Goal: Task Accomplishment & Management: Complete application form

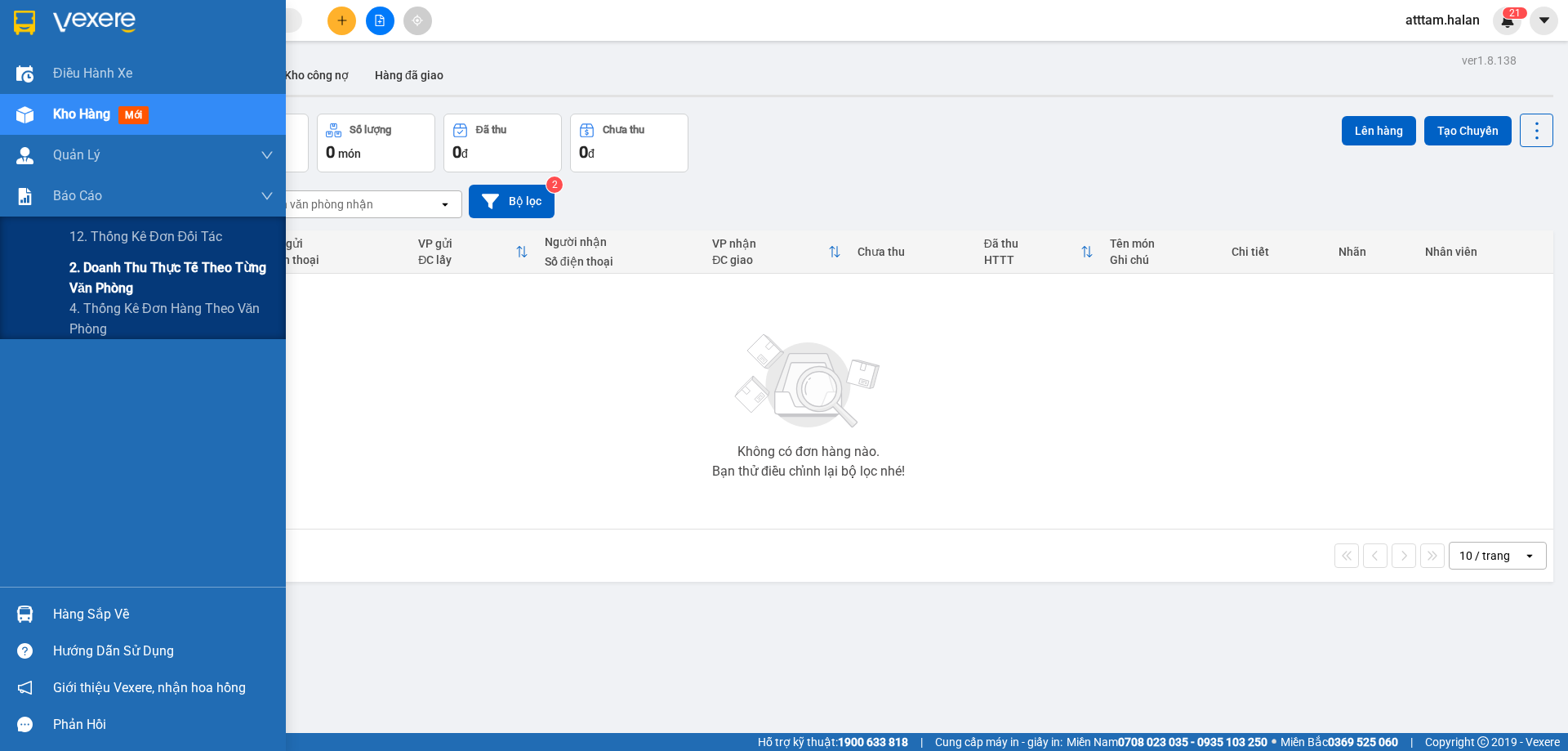
click at [97, 276] on span "2. Doanh thu thực tế theo từng văn phòng" at bounding box center [172, 277] width 204 height 40
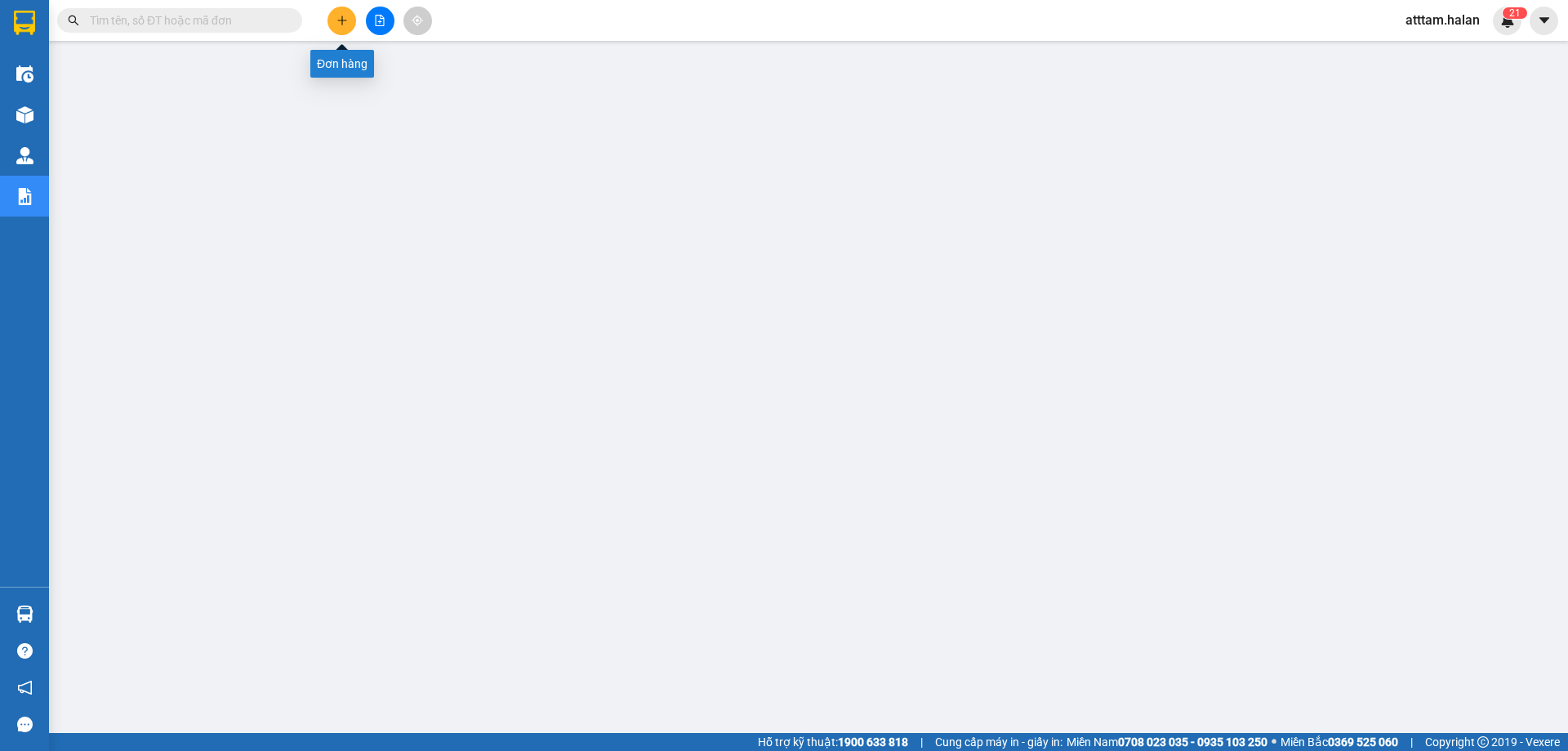
click at [342, 23] on icon "plus" at bounding box center [341, 20] width 1 height 9
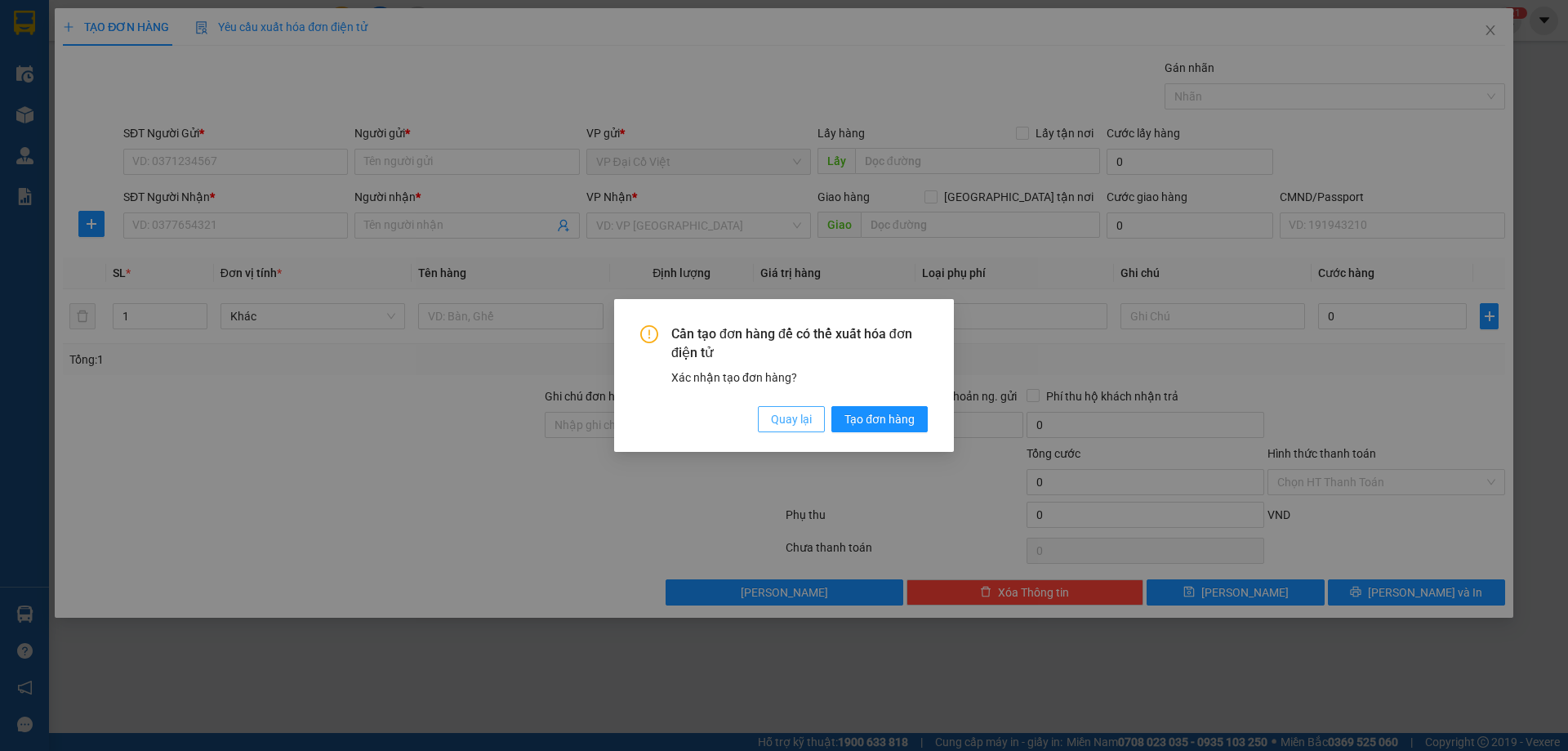
click at [783, 417] on span "Quay lại" at bounding box center [791, 419] width 40 height 18
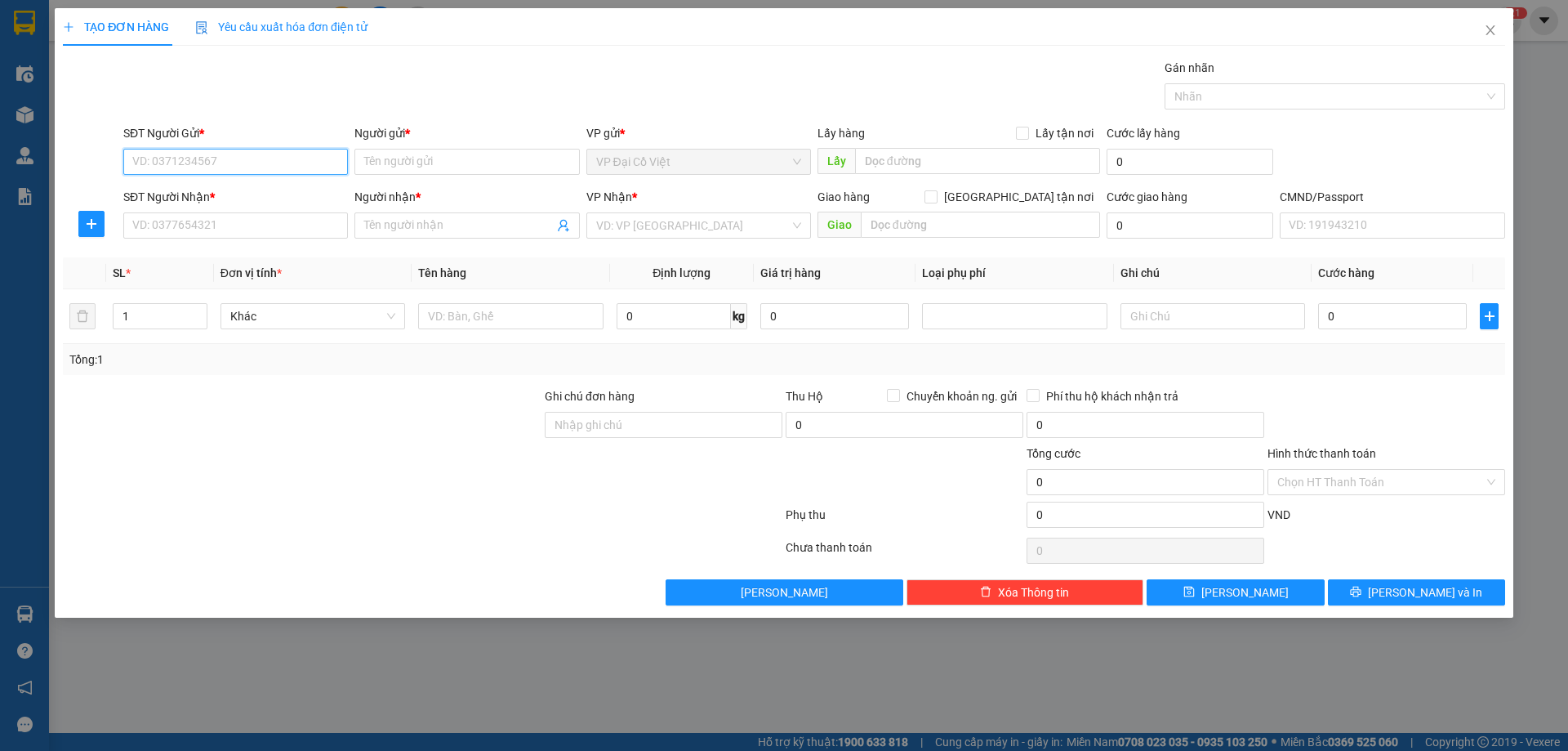
click at [178, 158] on input "SĐT Người Gửi *" at bounding box center [235, 162] width 224 height 26
drag, startPoint x: 230, startPoint y: 225, endPoint x: 219, endPoint y: 225, distance: 11.0
click at [229, 225] on input "SĐT Người Nhận *" at bounding box center [235, 225] width 224 height 26
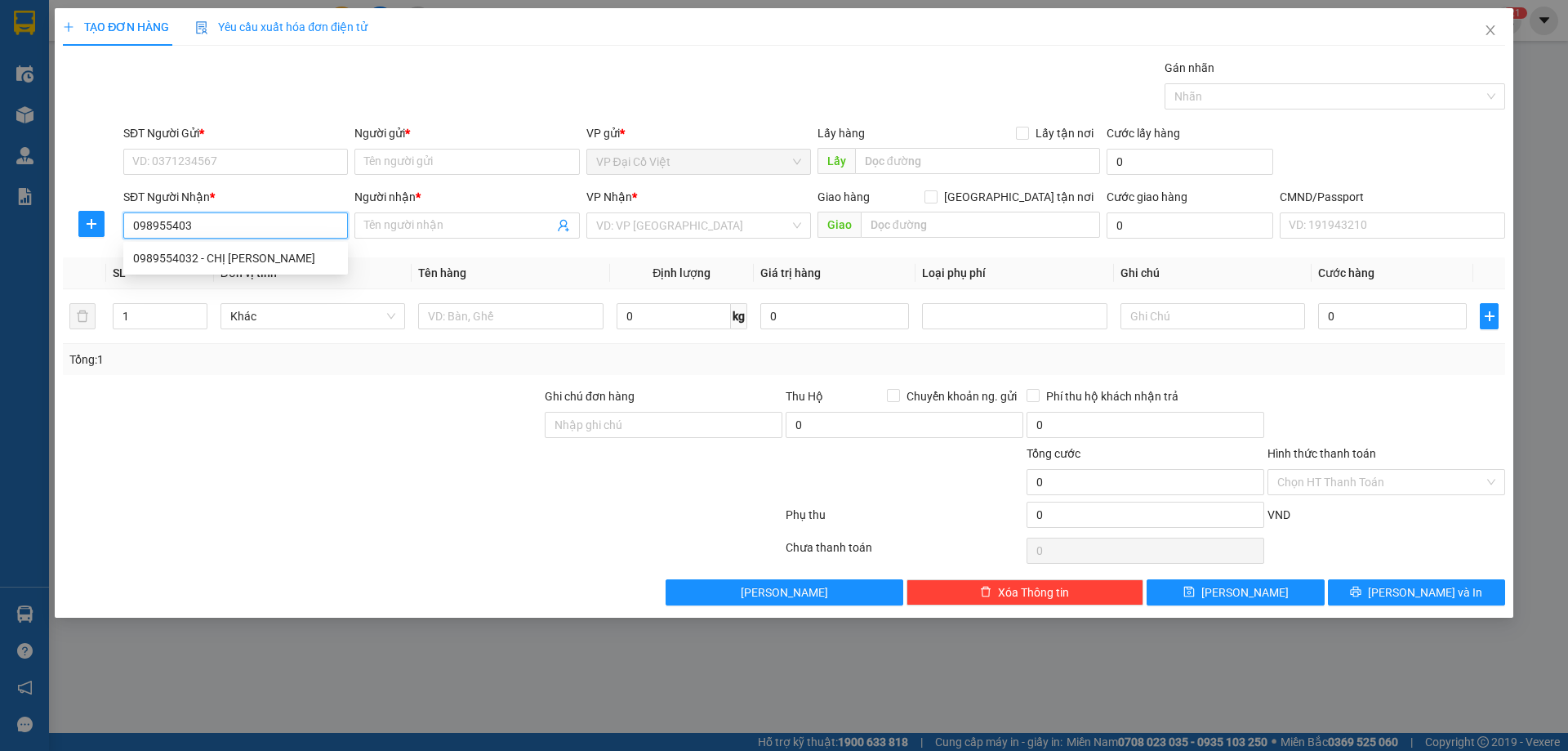
type input "0989554032"
click at [235, 255] on div "0989554032 - CHỊ THANH" at bounding box center [235, 258] width 205 height 18
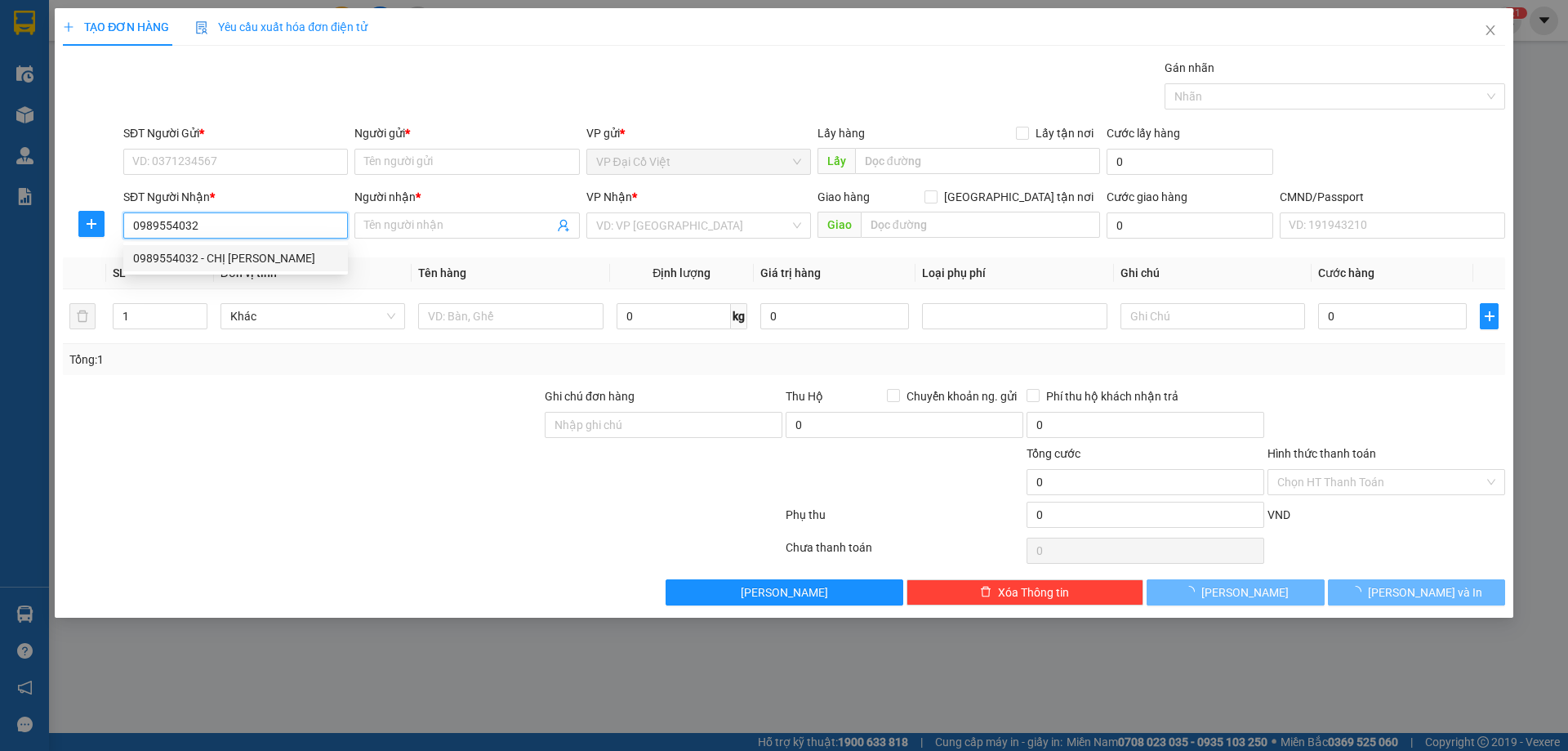
type input "CHỊ THANH"
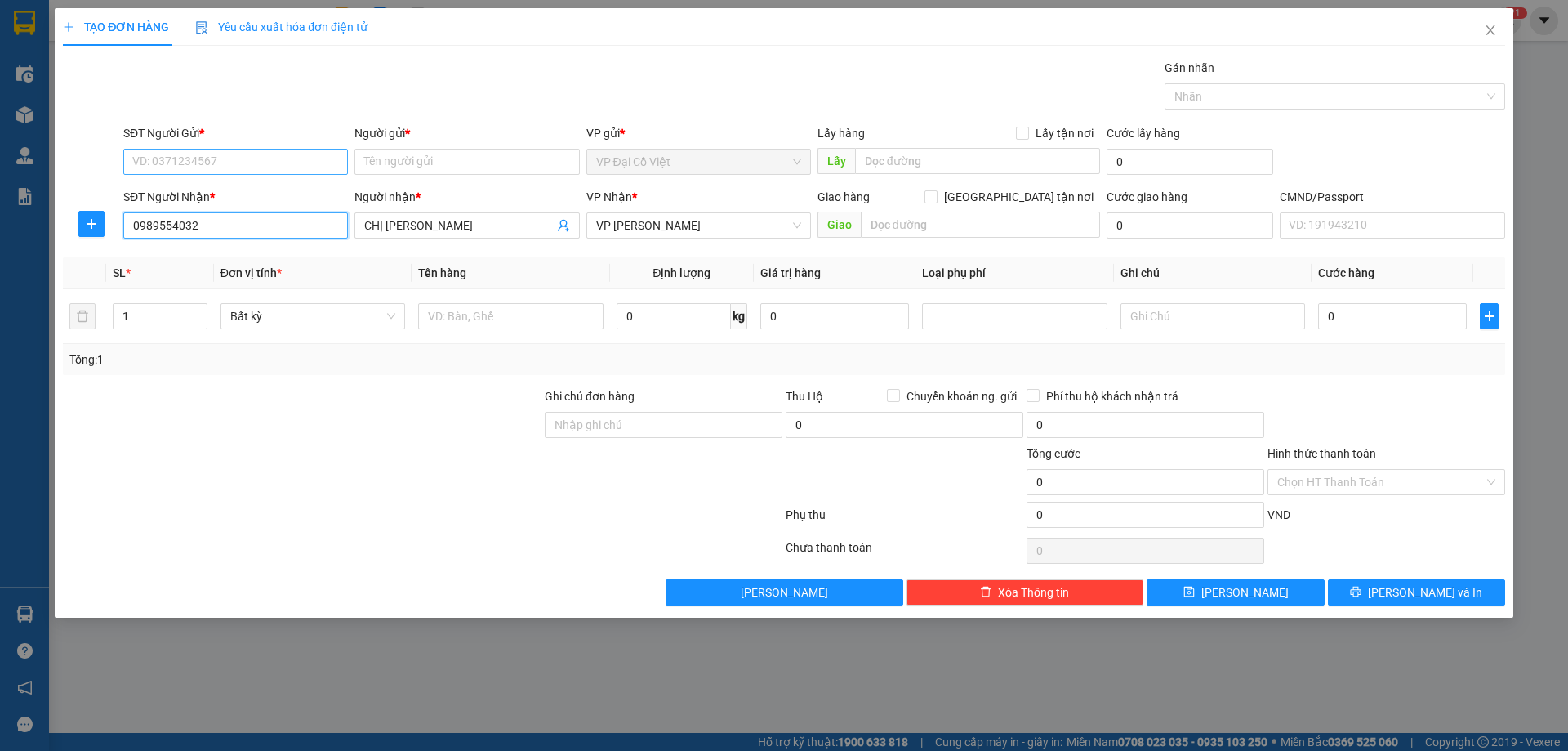
type input "0989554032"
click at [211, 155] on input "SĐT Người Gửi *" at bounding box center [235, 162] width 224 height 26
drag, startPoint x: 175, startPoint y: 247, endPoint x: 417, endPoint y: 292, distance: 246.1
click at [175, 250] on div "0989554032 - CHỊ THANH" at bounding box center [235, 247] width 205 height 18
type input "0989554032"
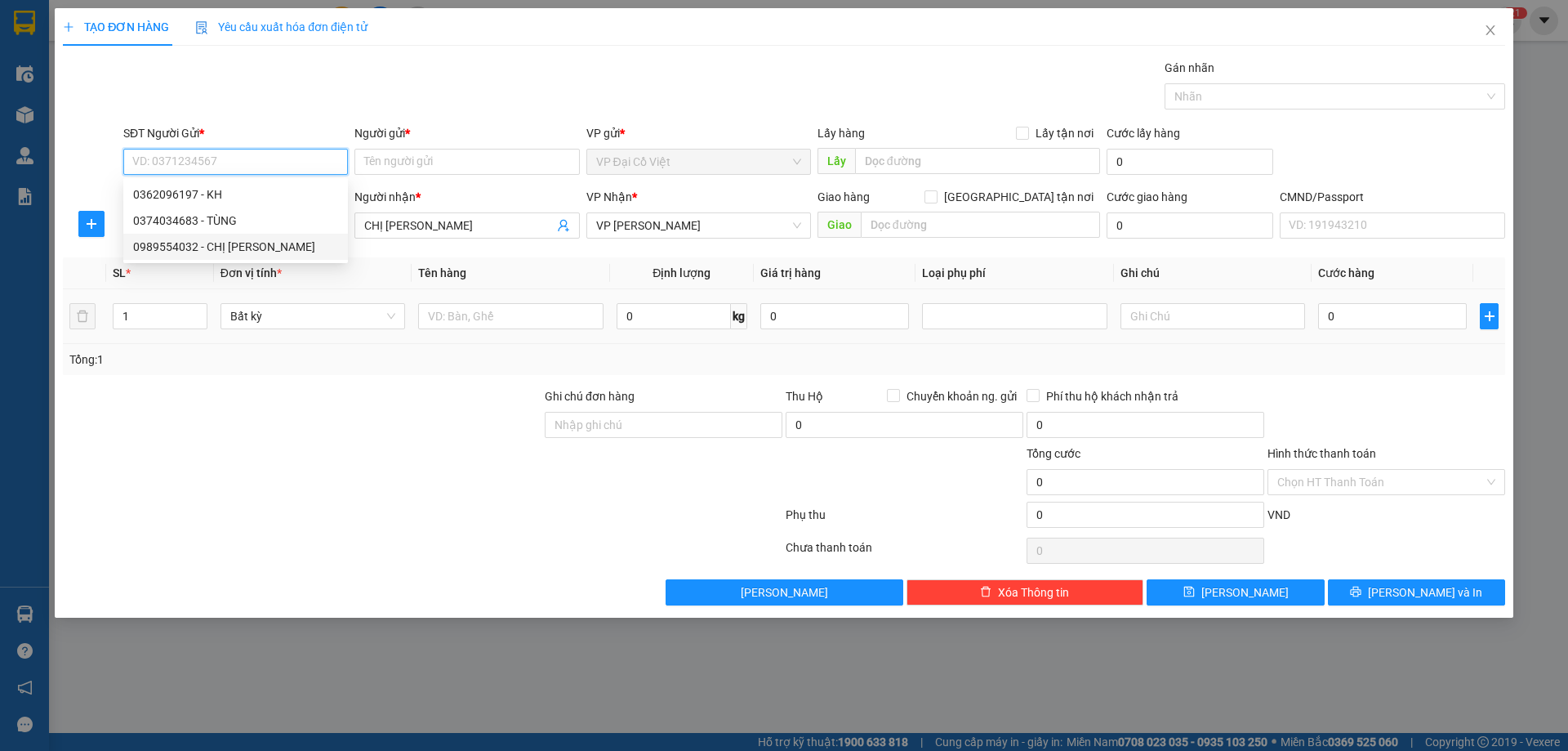
type input "CHỊ THANH"
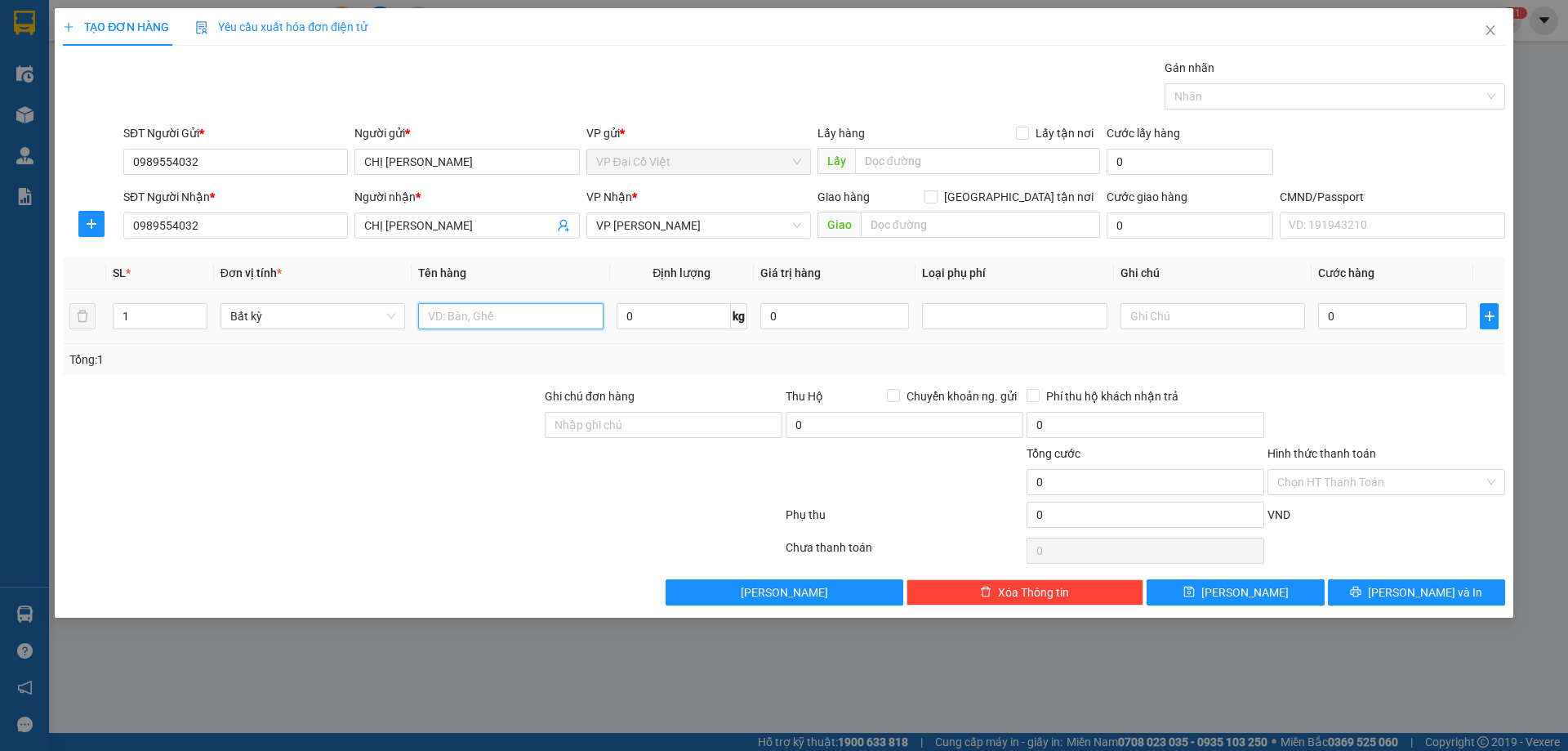
click at [471, 319] on input "text" at bounding box center [510, 316] width 185 height 26
type input "hộp lk"
type input "4"
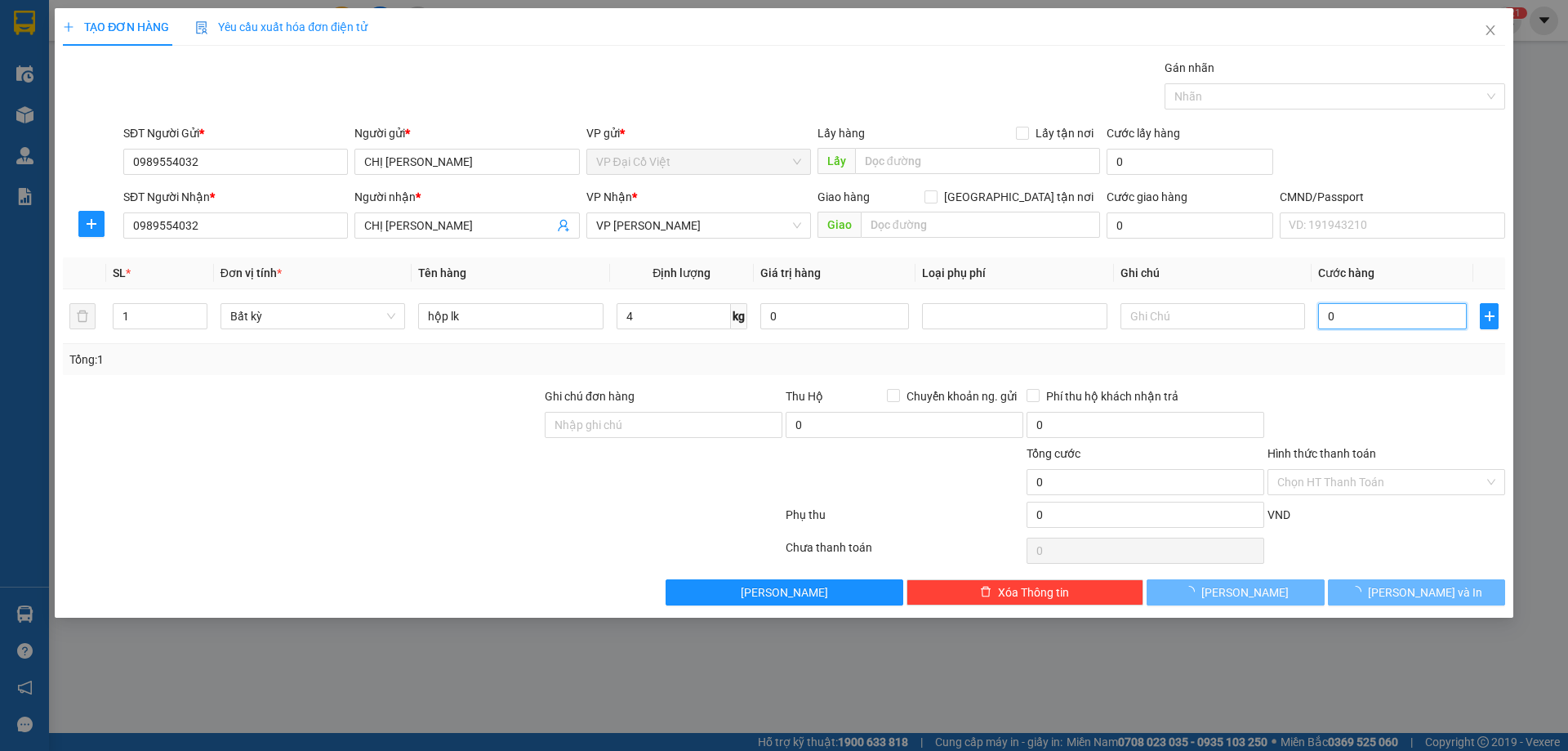
type input "40.000"
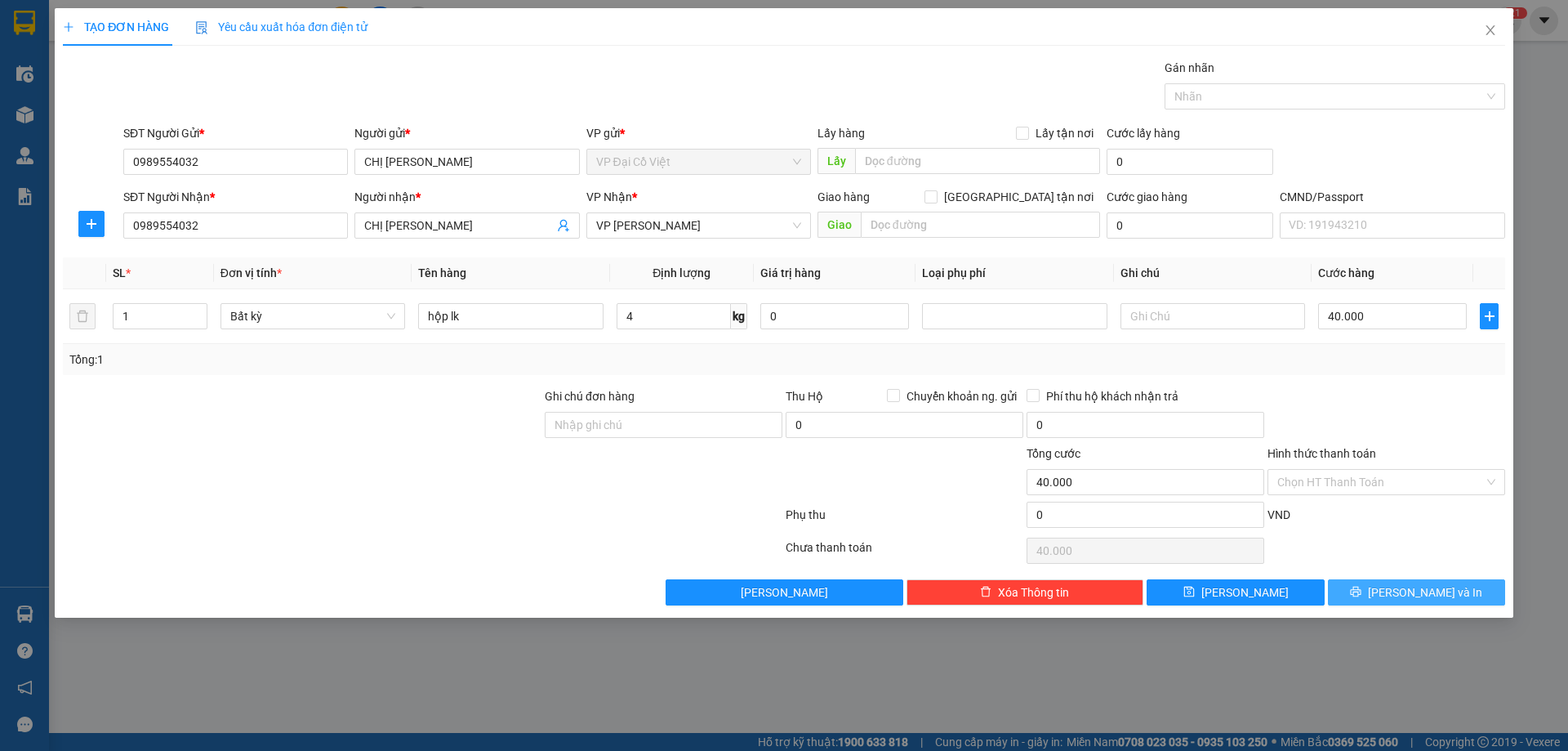
click at [1432, 604] on button "Lưu và In" at bounding box center [1417, 593] width 177 height 26
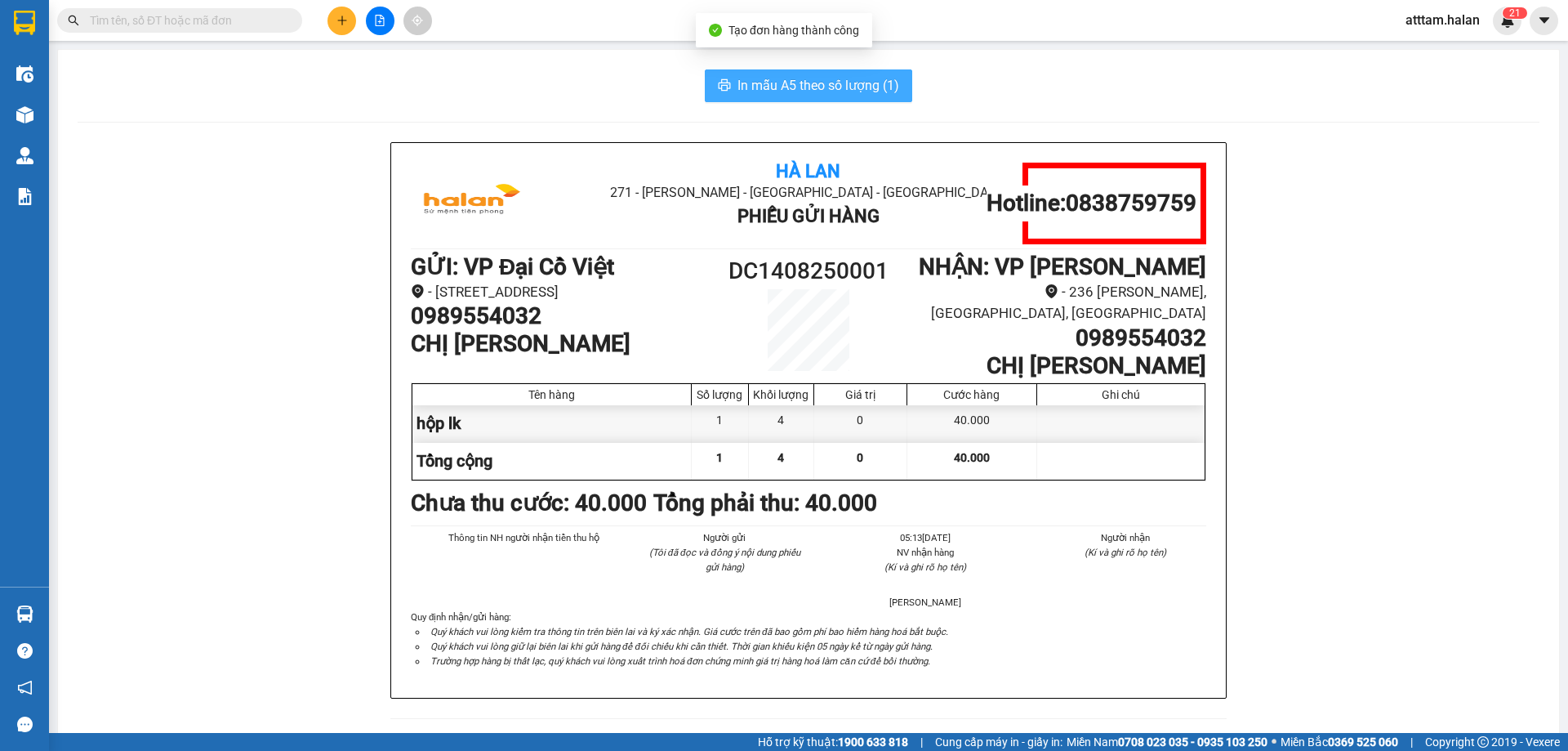
click at [812, 80] on span "In mẫu A5 theo số lượng (1)" at bounding box center [818, 85] width 162 height 20
click at [810, 81] on span "In mẫu A5 theo số lượng (1)" at bounding box center [818, 85] width 162 height 20
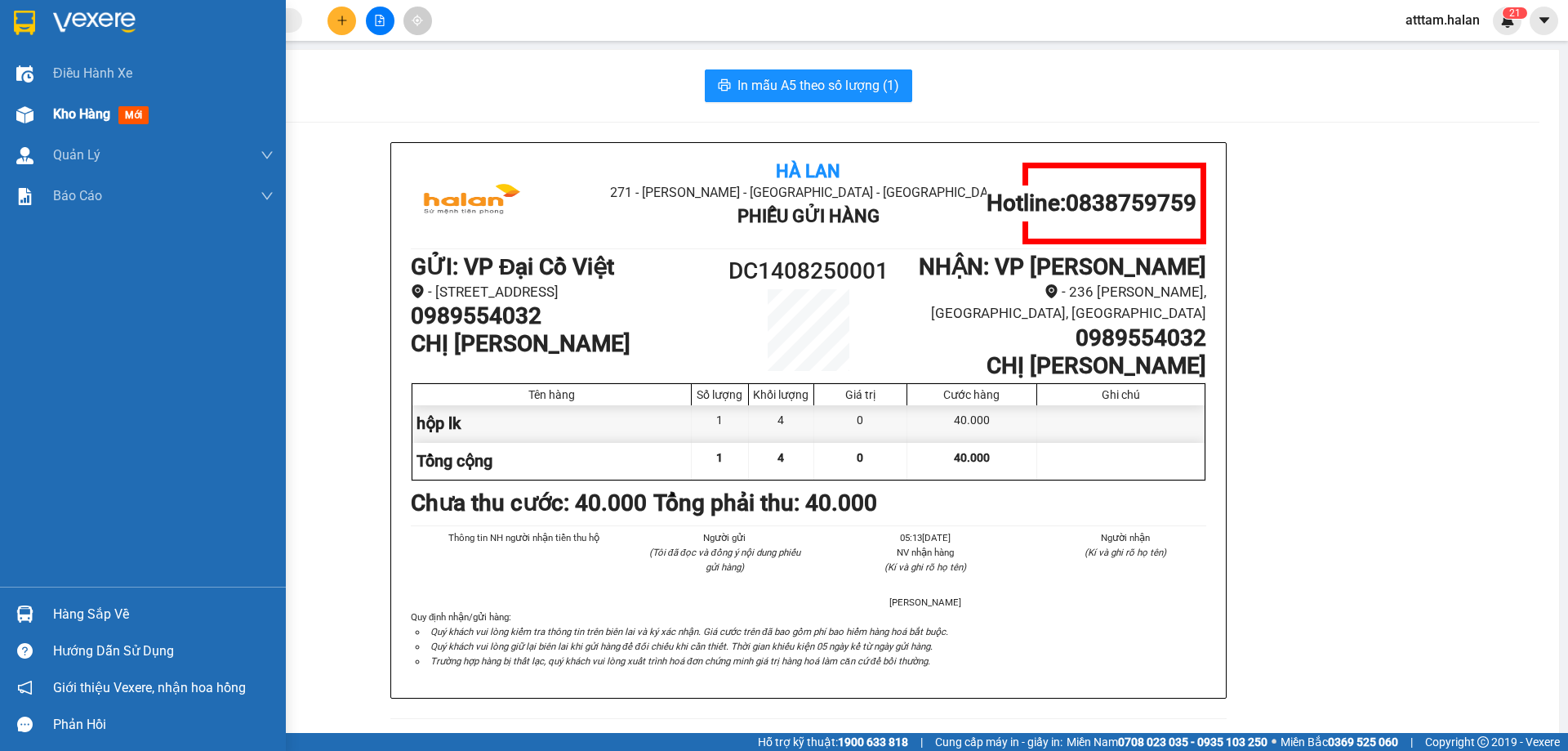
click at [106, 114] on span "Kho hàng" at bounding box center [81, 114] width 57 height 16
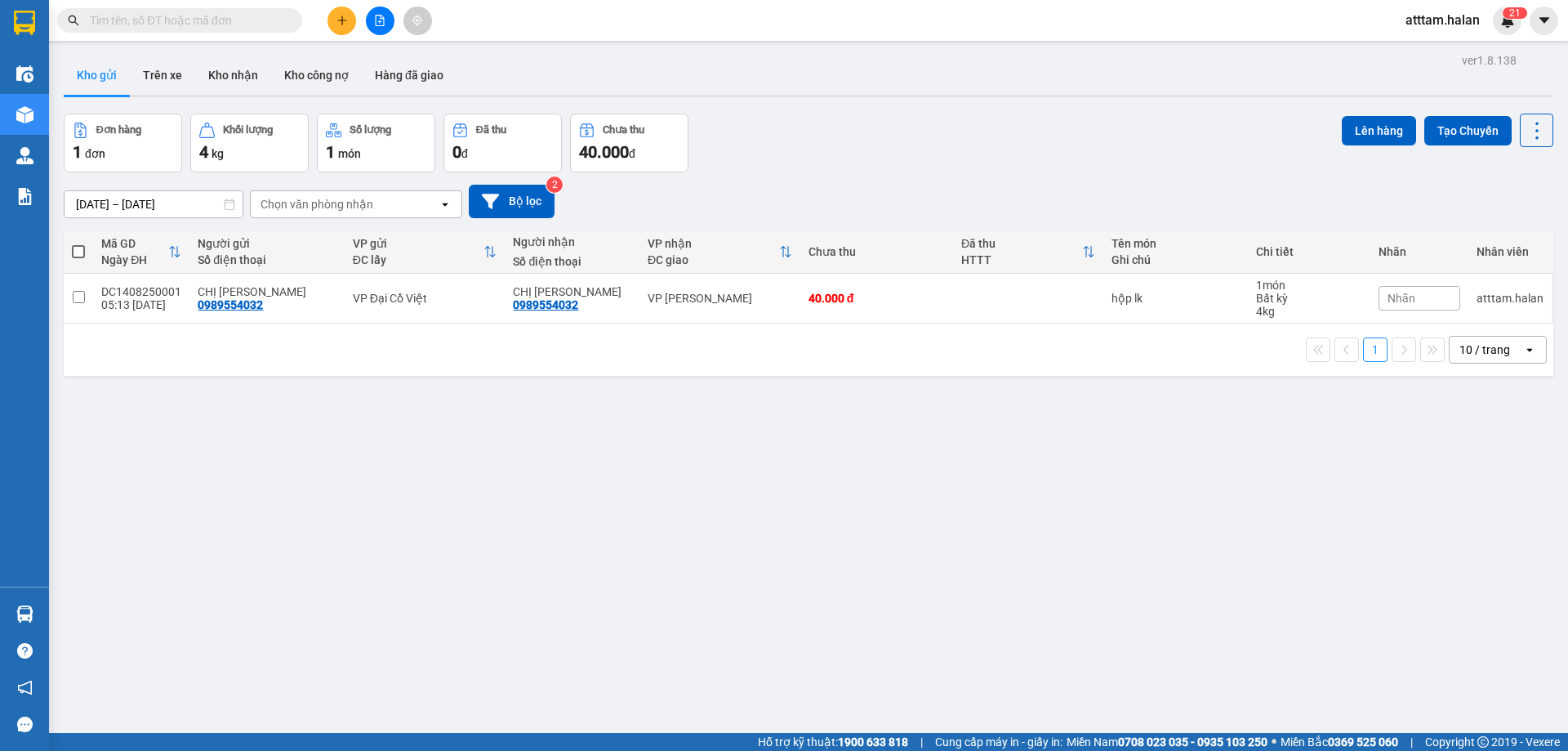
click at [67, 246] on th at bounding box center [77, 252] width 29 height 43
click at [73, 246] on span at bounding box center [78, 252] width 13 height 13
click at [78, 244] on input "checkbox" at bounding box center [78, 244] width 0 height 0
checkbox input "true"
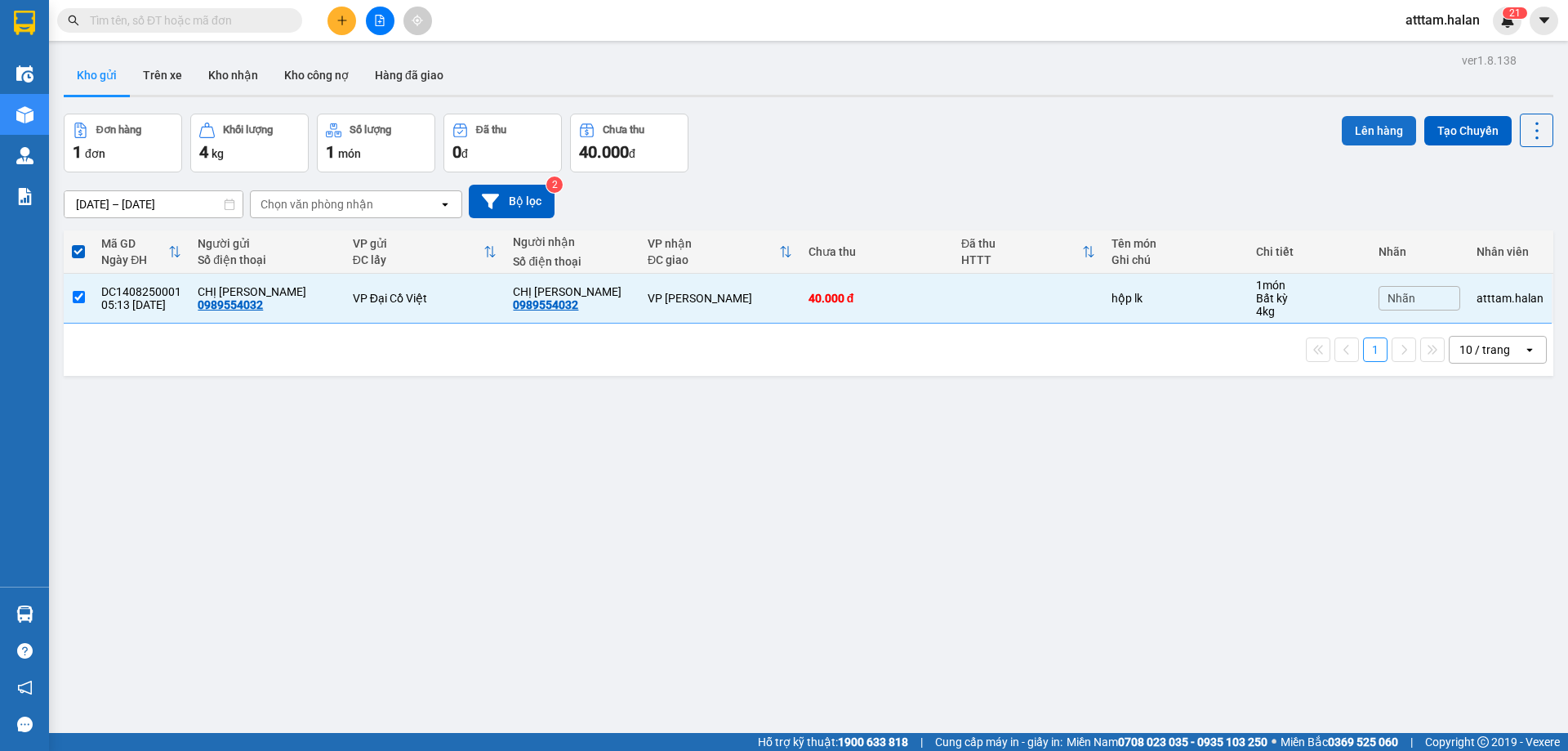
click at [1360, 125] on button "Lên hàng" at bounding box center [1379, 130] width 74 height 29
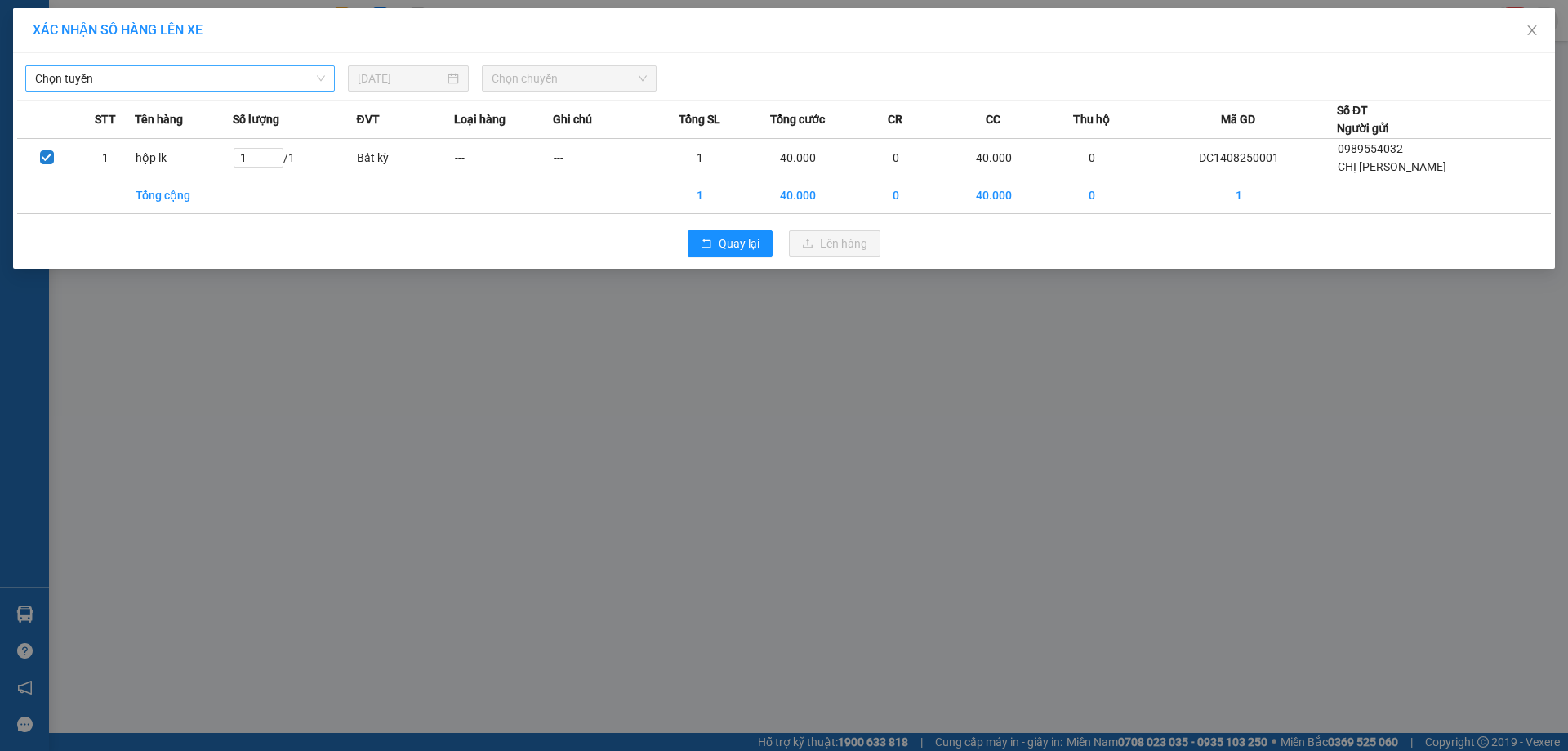
click at [143, 76] on span "Chọn tuyến" at bounding box center [180, 78] width 290 height 25
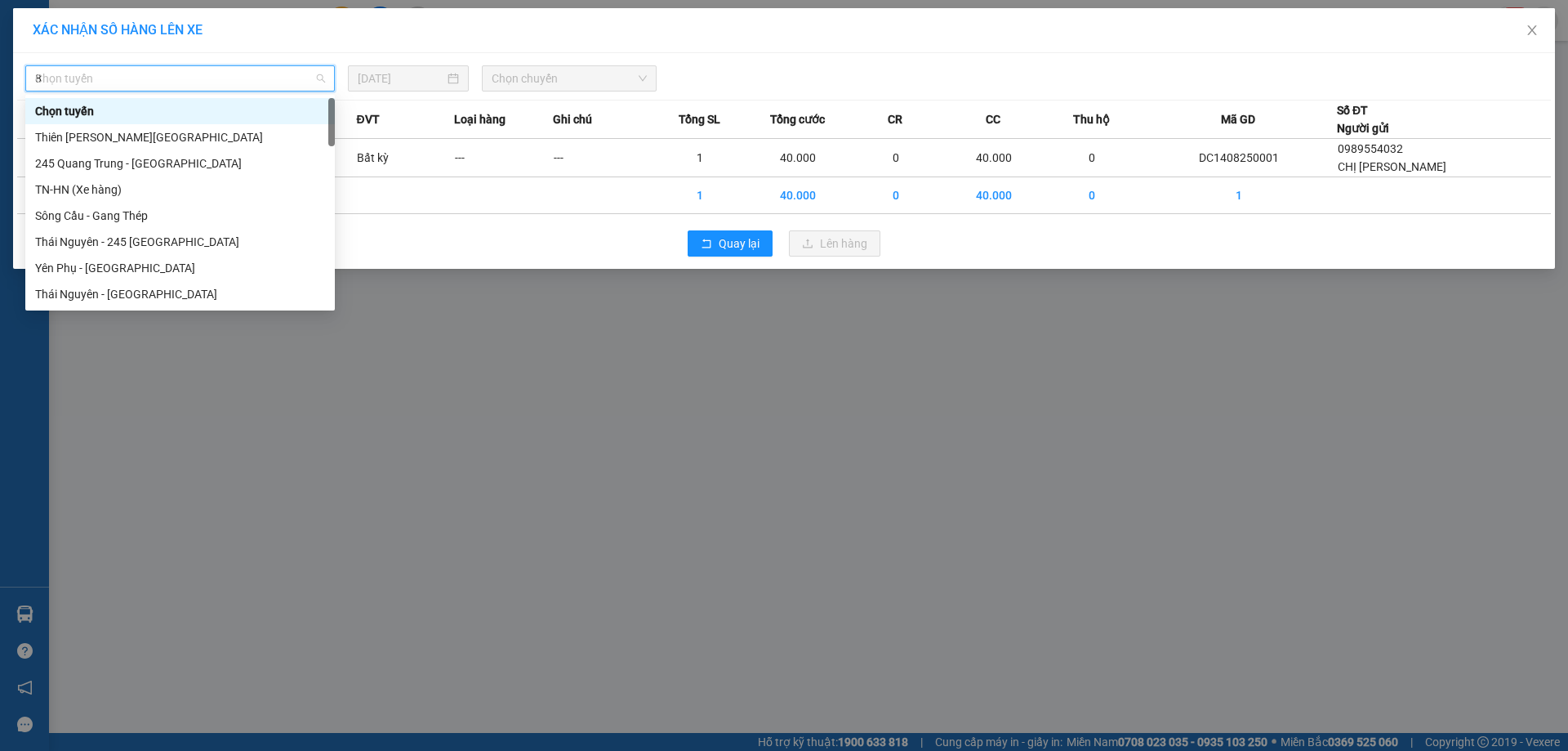
type input "87"
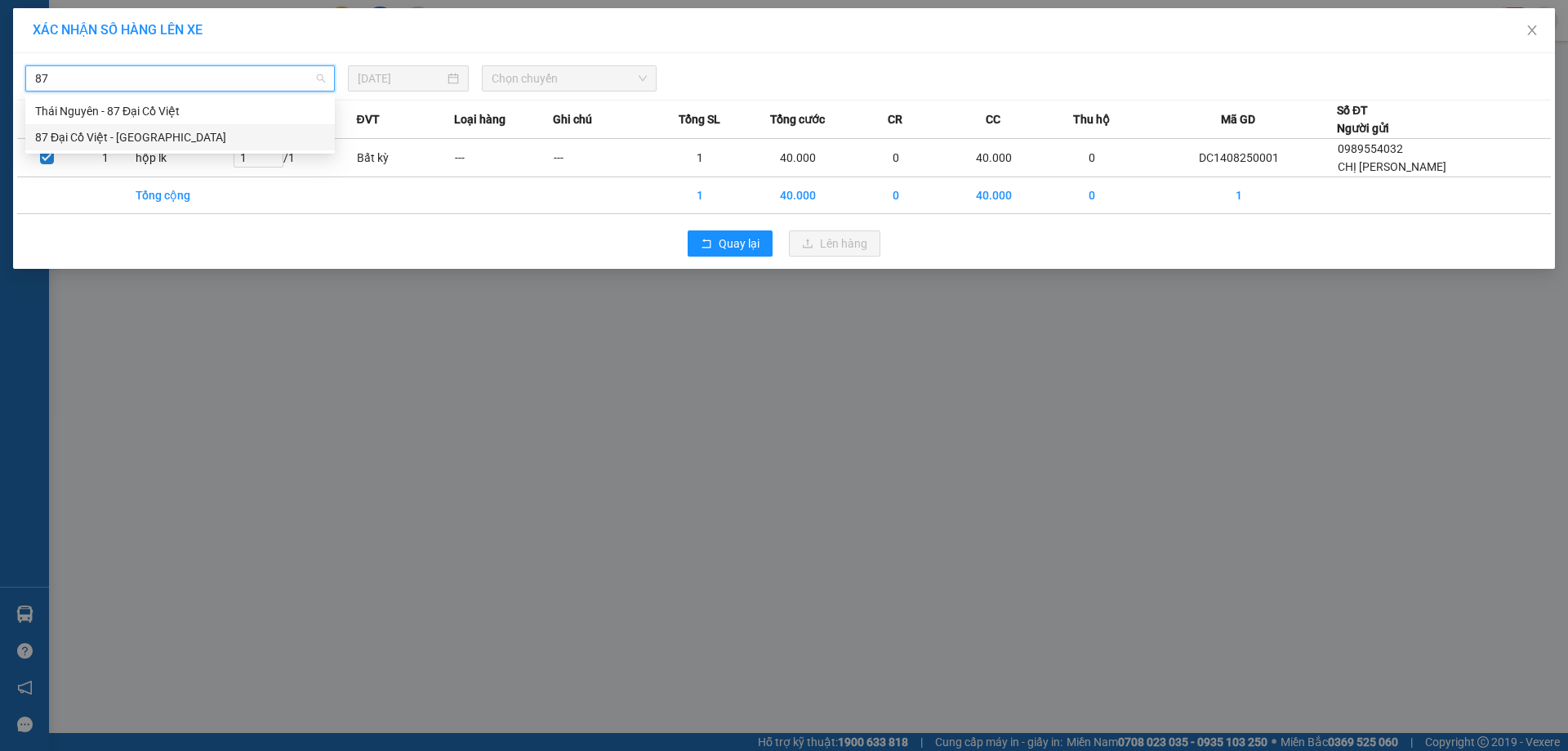
click at [58, 131] on div "87 Đại Cồ Việt - Thái Nguyên" at bounding box center [180, 137] width 290 height 18
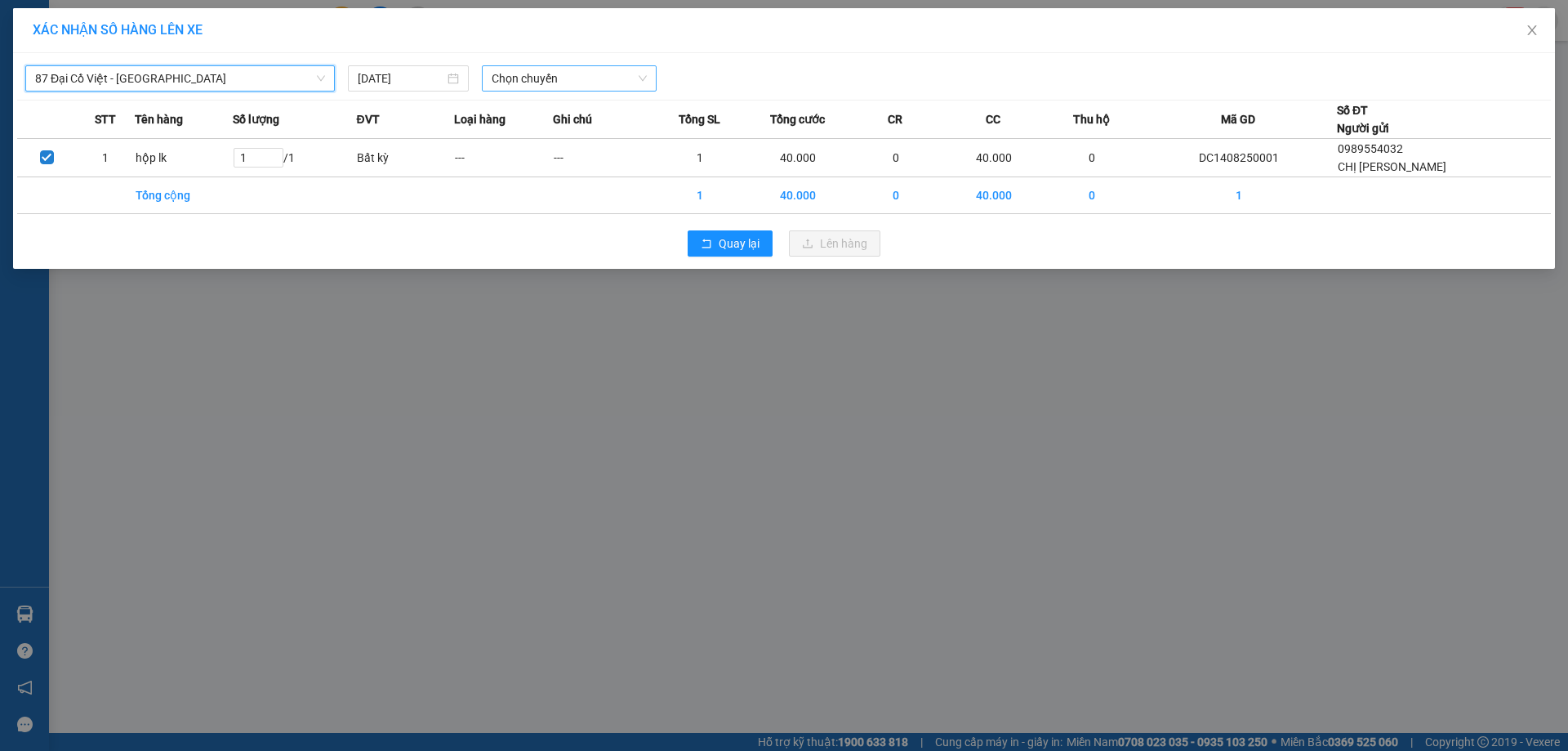
click at [590, 78] on span "Chọn chuyến" at bounding box center [569, 78] width 155 height 25
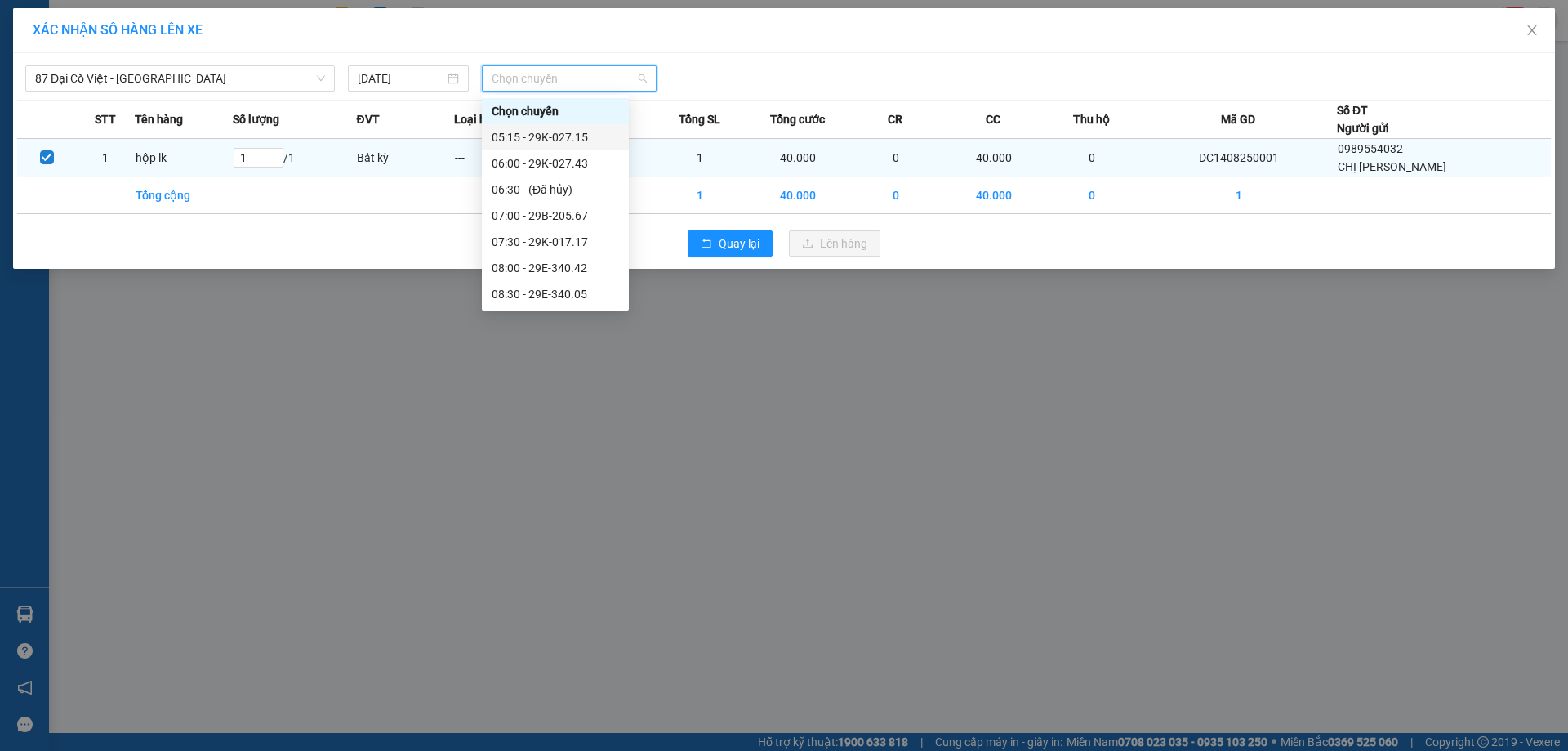
drag, startPoint x: 542, startPoint y: 129, endPoint x: 745, endPoint y: 166, distance: 206.3
click at [546, 129] on div "05:15 - 29K-027.15" at bounding box center [555, 137] width 128 height 18
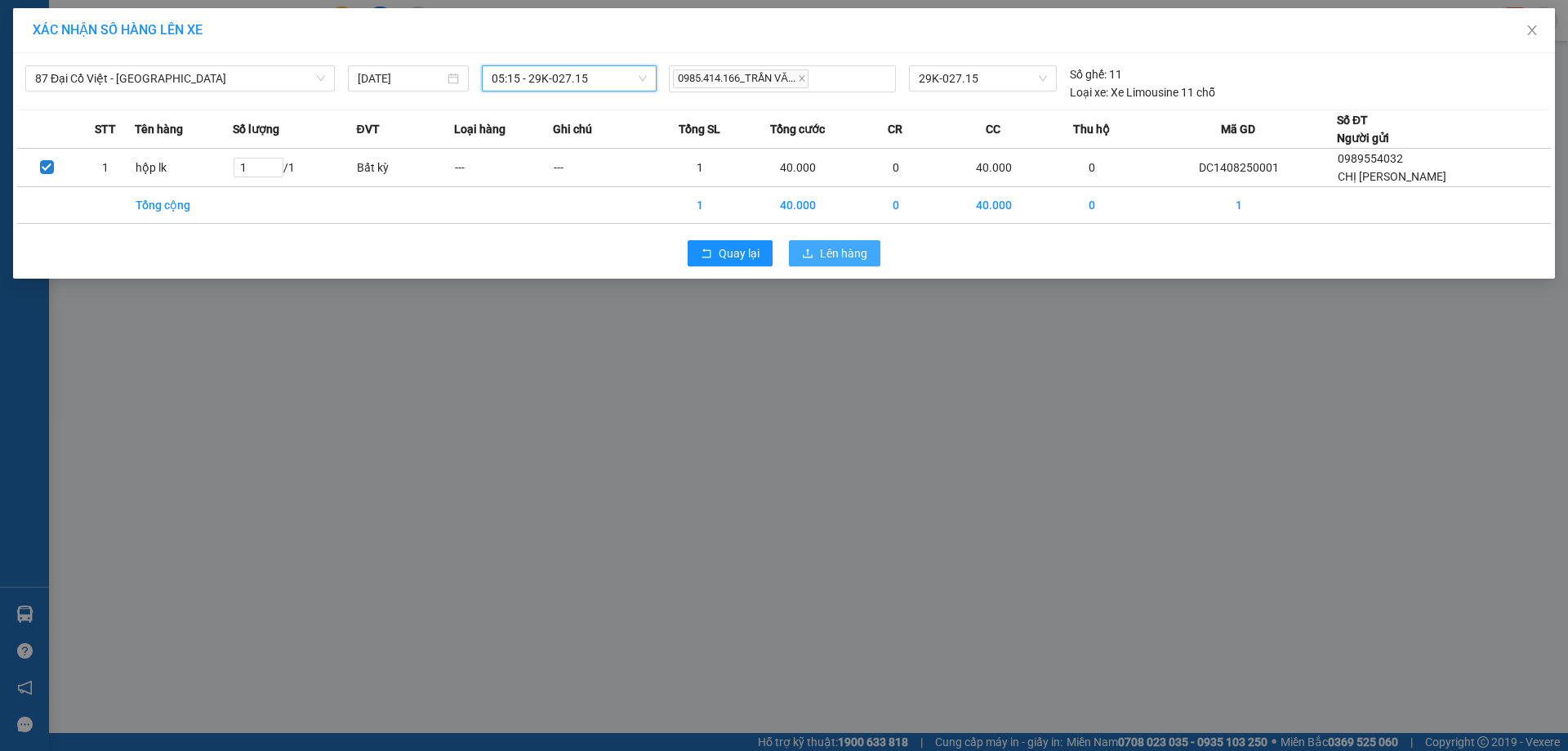
click at [826, 251] on span "Lên hàng" at bounding box center [844, 254] width 48 height 18
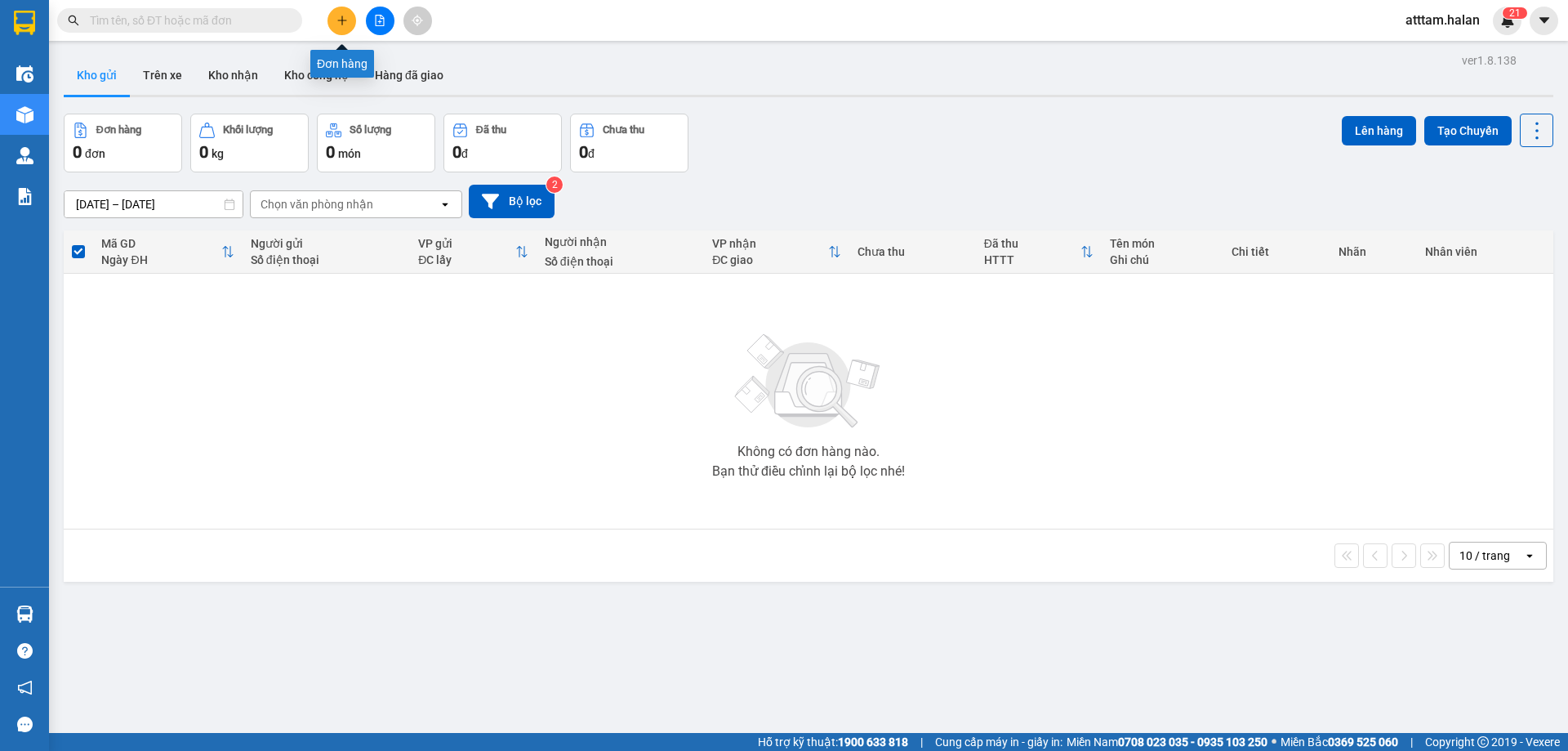
click at [348, 18] on icon "plus" at bounding box center [341, 20] width 11 height 11
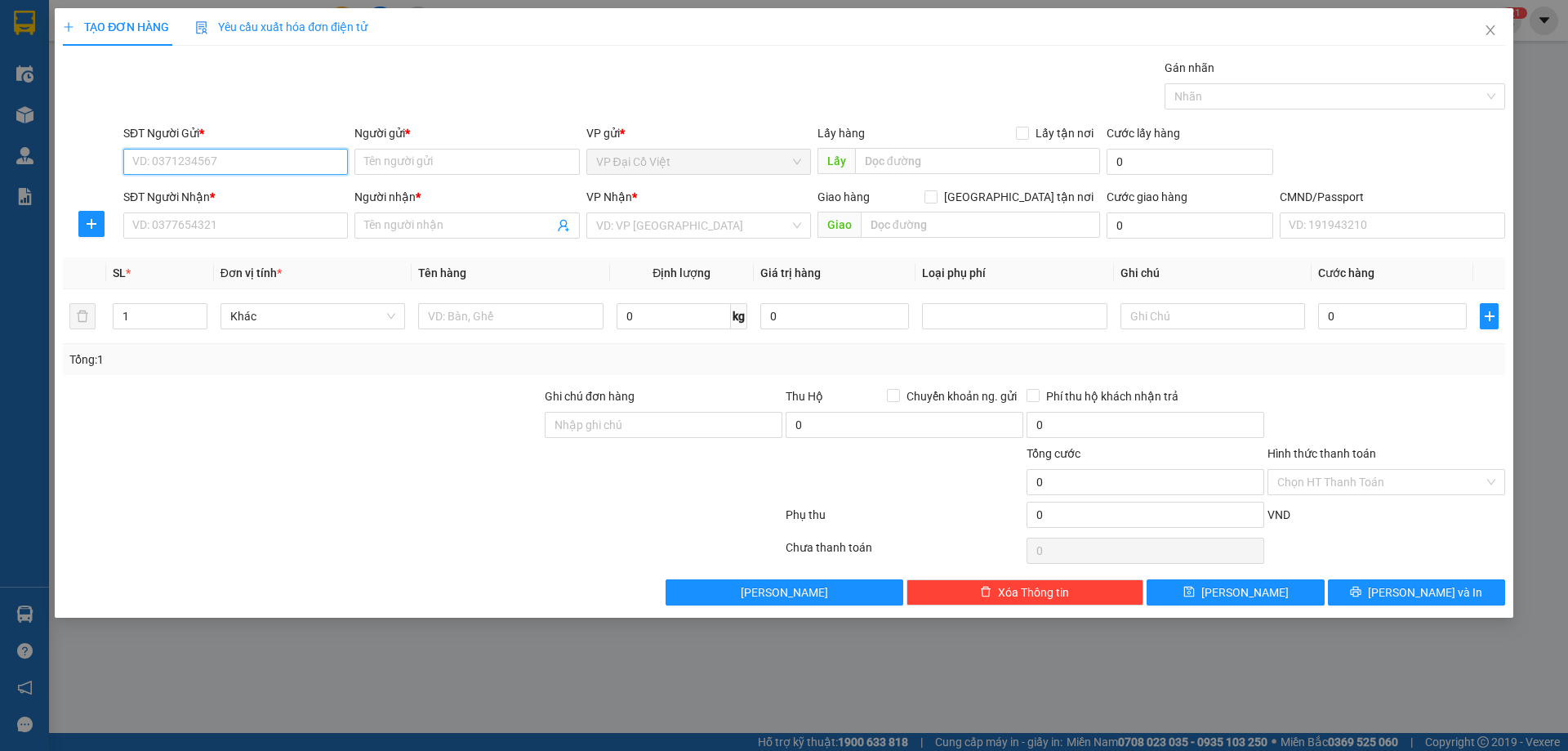
click at [192, 165] on input "SĐT Người Gửi *" at bounding box center [235, 162] width 224 height 26
type input "0911408899"
click at [223, 163] on input "0911408899" at bounding box center [235, 162] width 224 height 26
click at [209, 195] on div "0911408899 - VP 87ĐCV" at bounding box center [235, 195] width 205 height 18
type input "VP 87ĐCV"
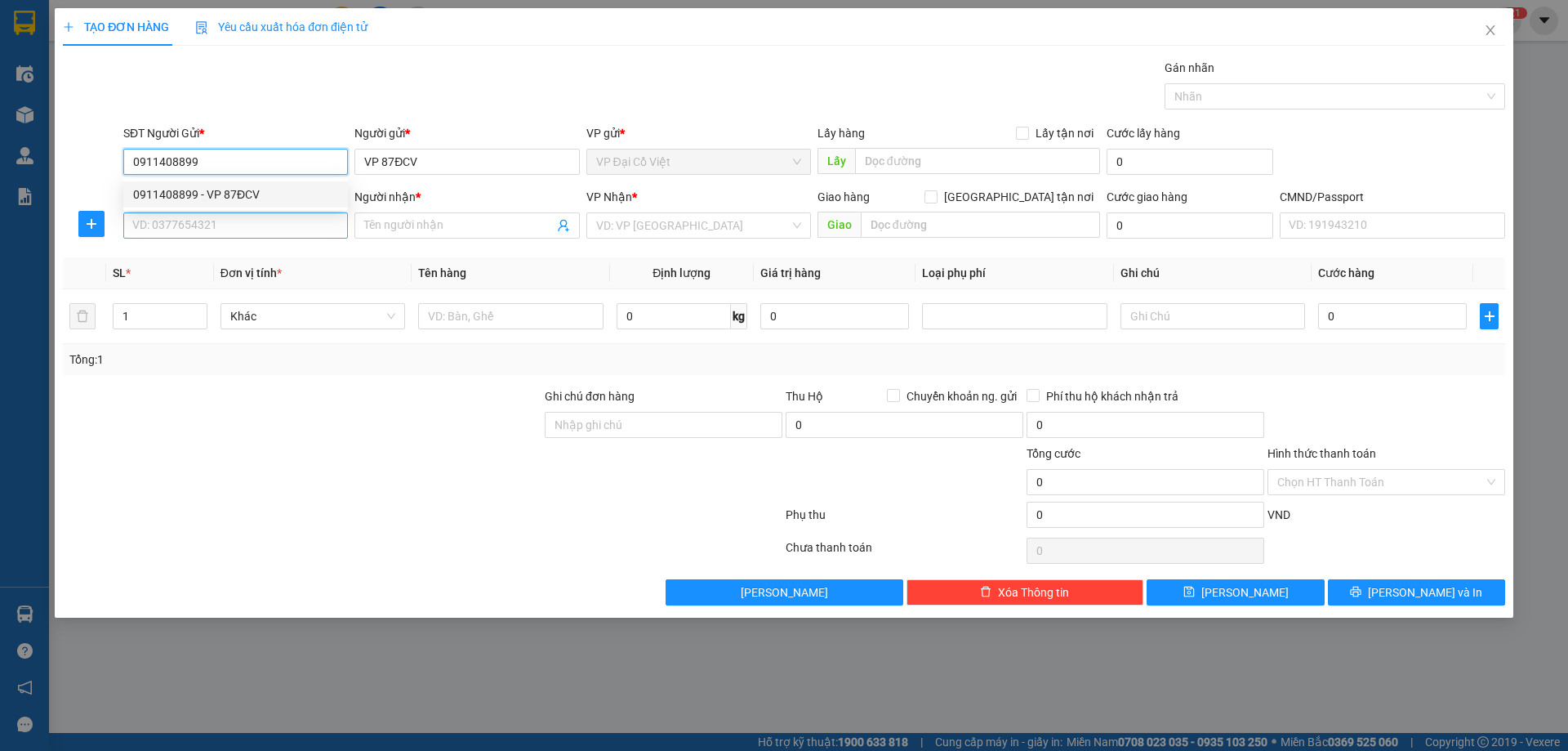
type input "0911408899"
drag, startPoint x: 177, startPoint y: 224, endPoint x: 185, endPoint y: 222, distance: 8.2
click at [181, 223] on input "SĐT Người Nhận *" at bounding box center [235, 225] width 224 height 26
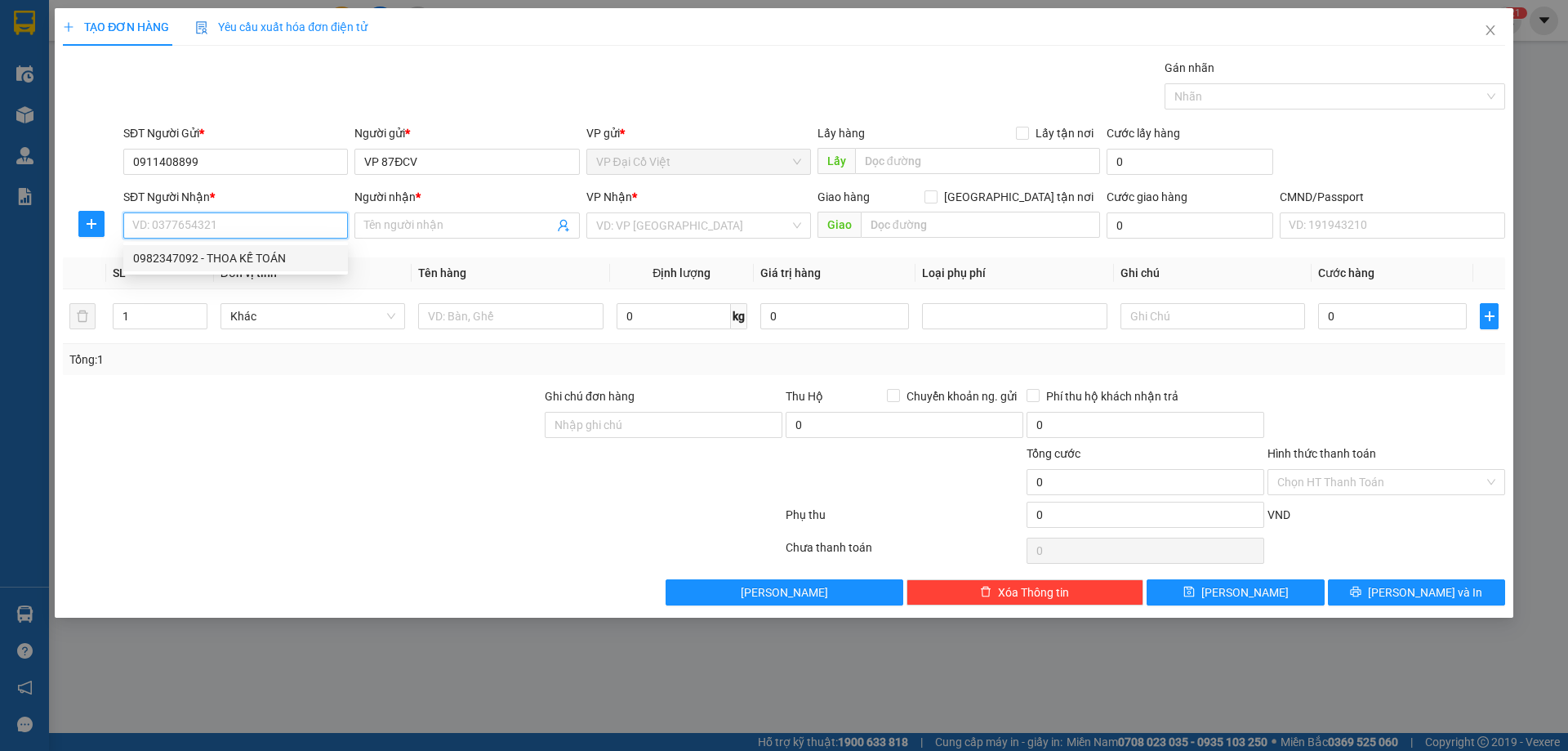
click at [207, 250] on div "0982347092 - THOA KẾ TOÁN" at bounding box center [235, 258] width 205 height 18
type input "0982347092"
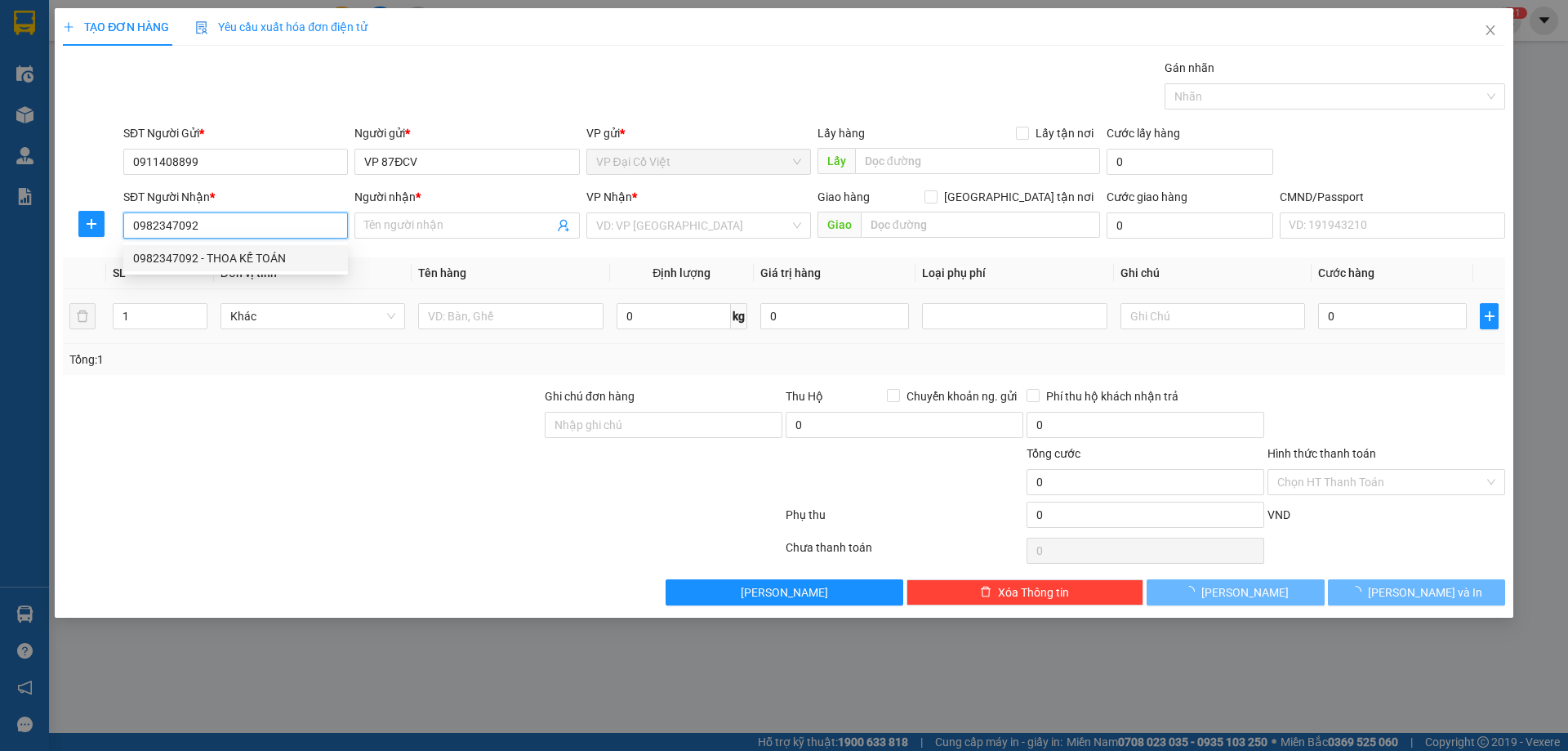
type input "THOA KẾ TOÁN"
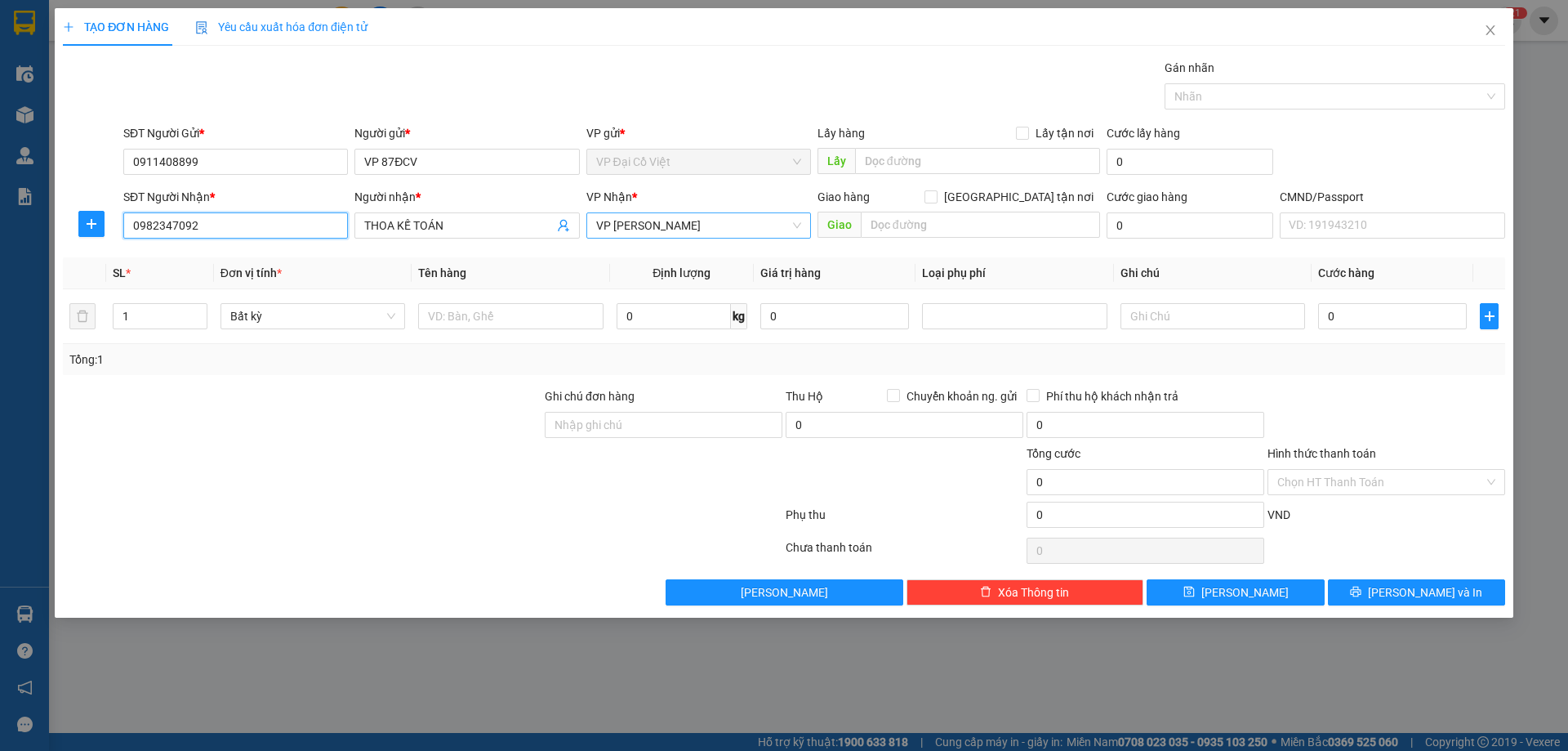
click at [651, 228] on span "[PERSON_NAME]" at bounding box center [699, 225] width 205 height 25
type input "CTY"
drag, startPoint x: 635, startPoint y: 263, endPoint x: 598, endPoint y: 262, distance: 37.0
click at [633, 263] on div "VP CTY HÀ LAN" at bounding box center [699, 258] width 205 height 18
click at [492, 314] on input "text" at bounding box center [510, 316] width 185 height 26
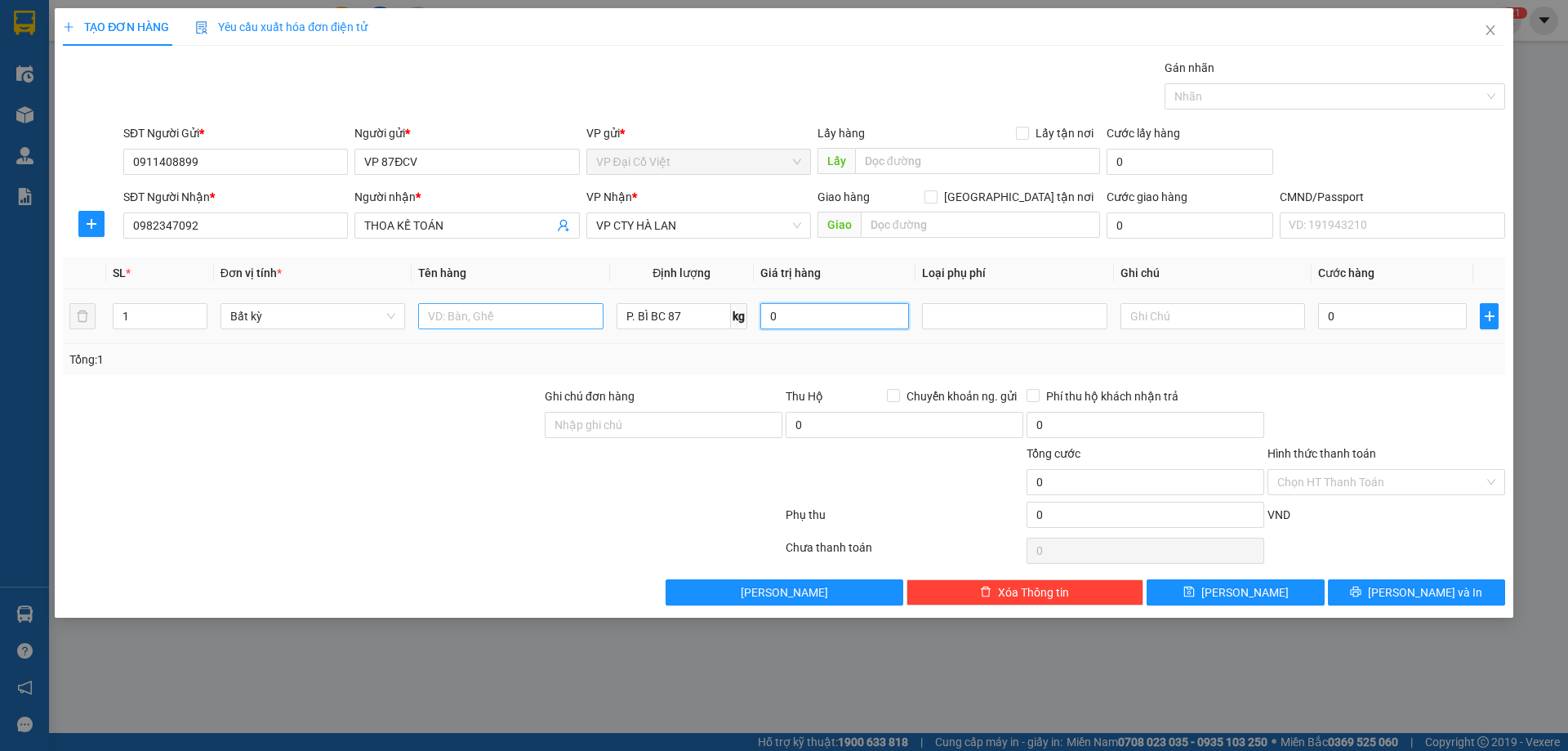
type input "0"
click at [486, 314] on input "text" at bounding box center [510, 316] width 185 height 26
type input "P. BÌ BC 87"
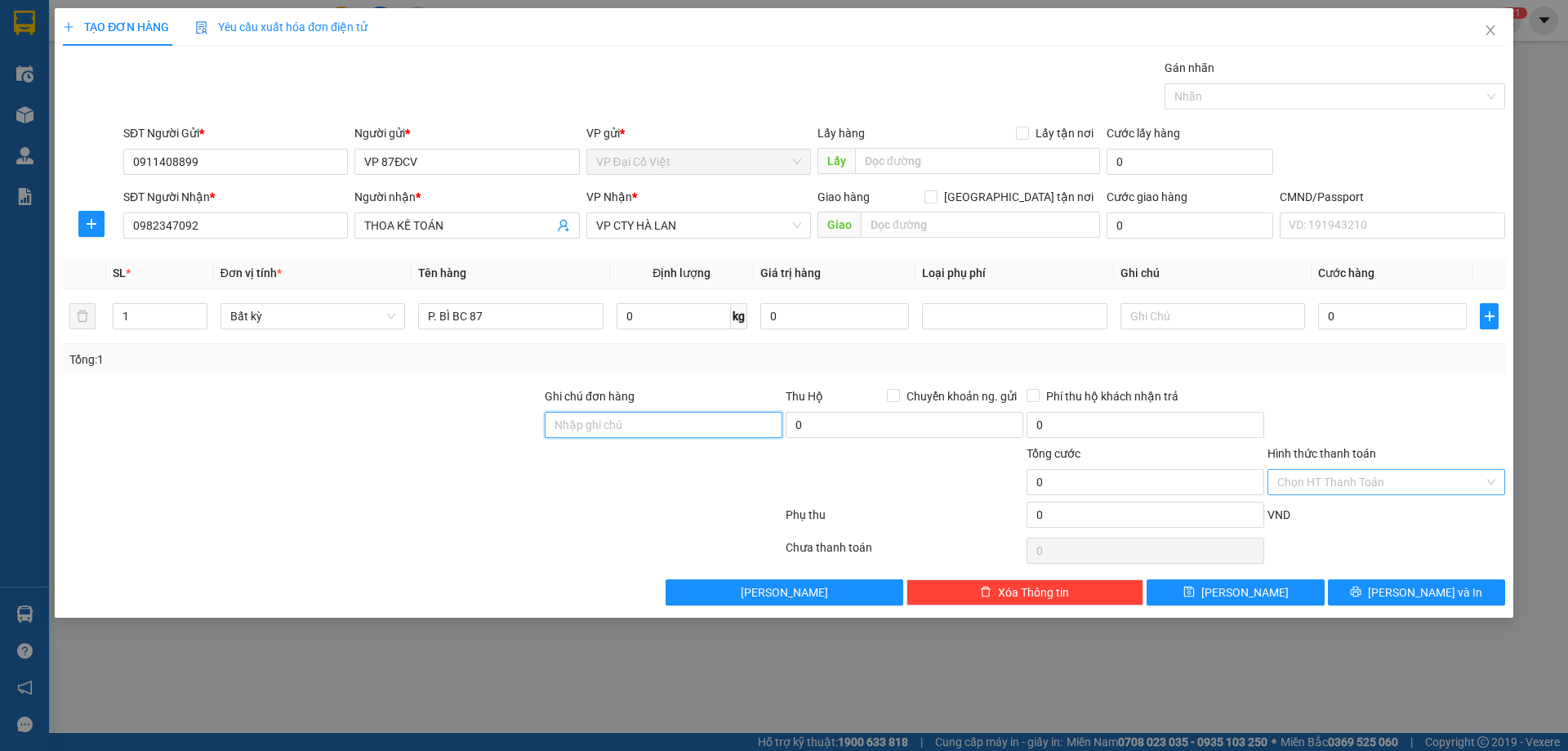
click at [1375, 495] on div "Chọn HT Thanh Toán" at bounding box center [1387, 482] width 238 height 26
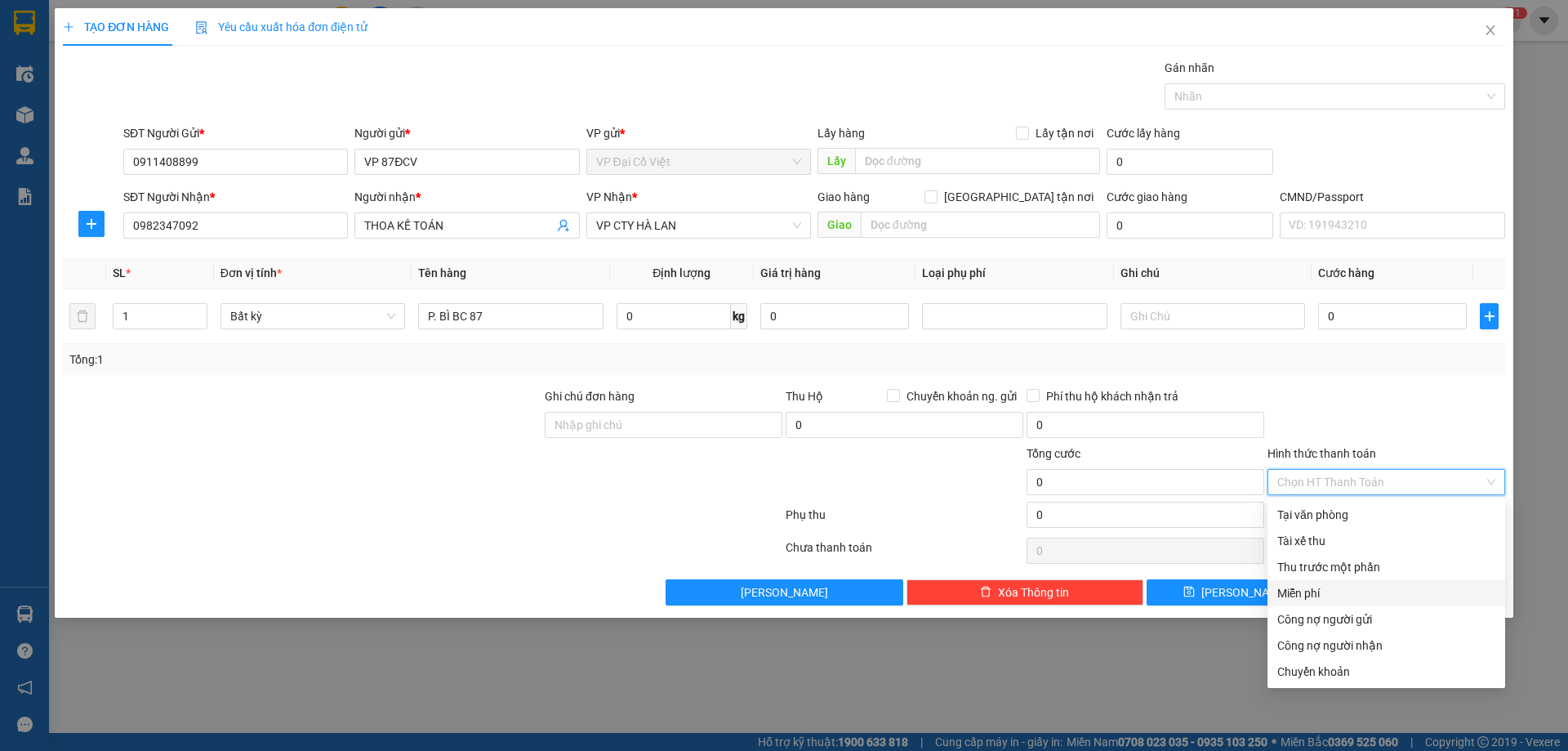
click at [1296, 590] on div "Miễn phí" at bounding box center [1387, 593] width 218 height 18
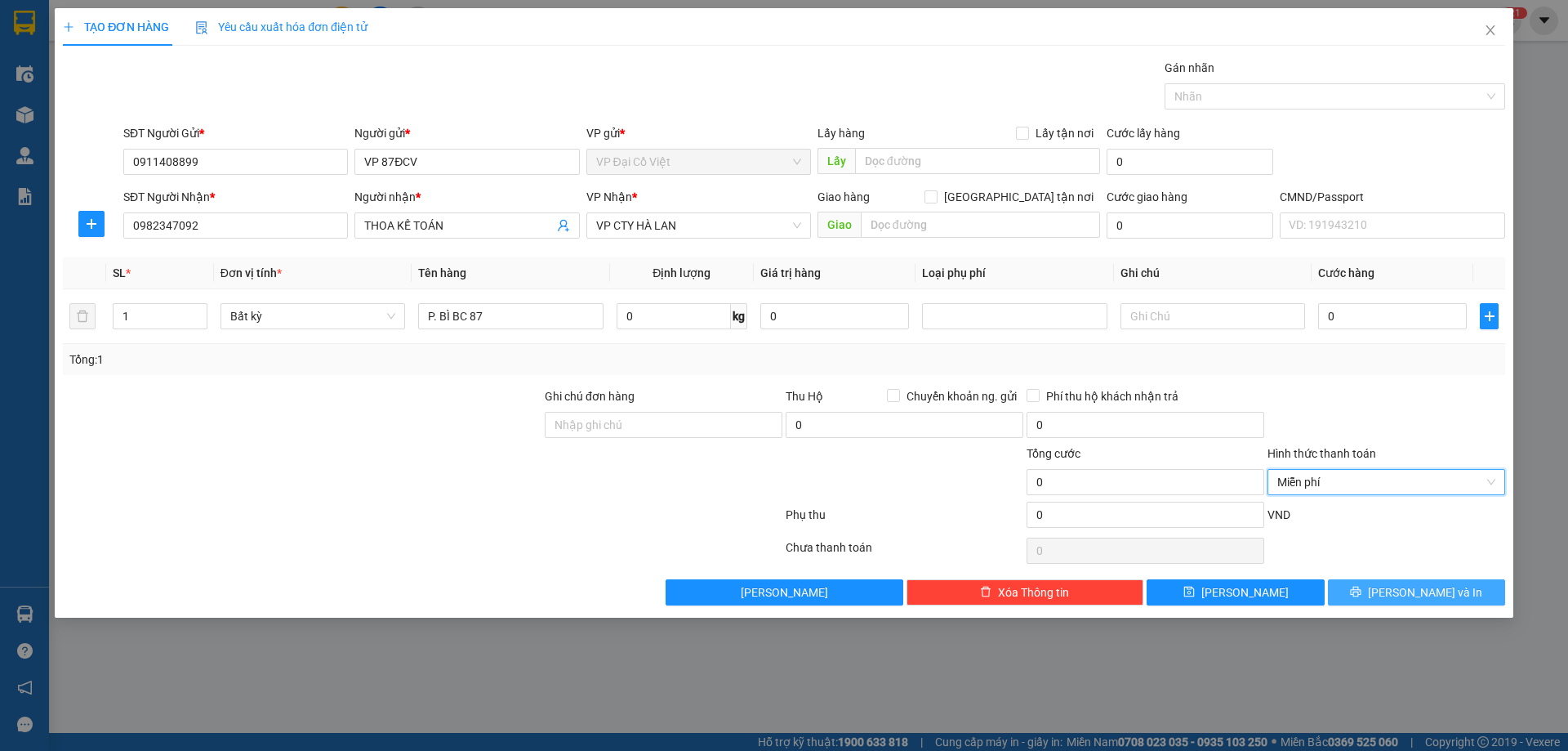
click at [1418, 591] on span "Lưu và In" at bounding box center [1425, 593] width 114 height 18
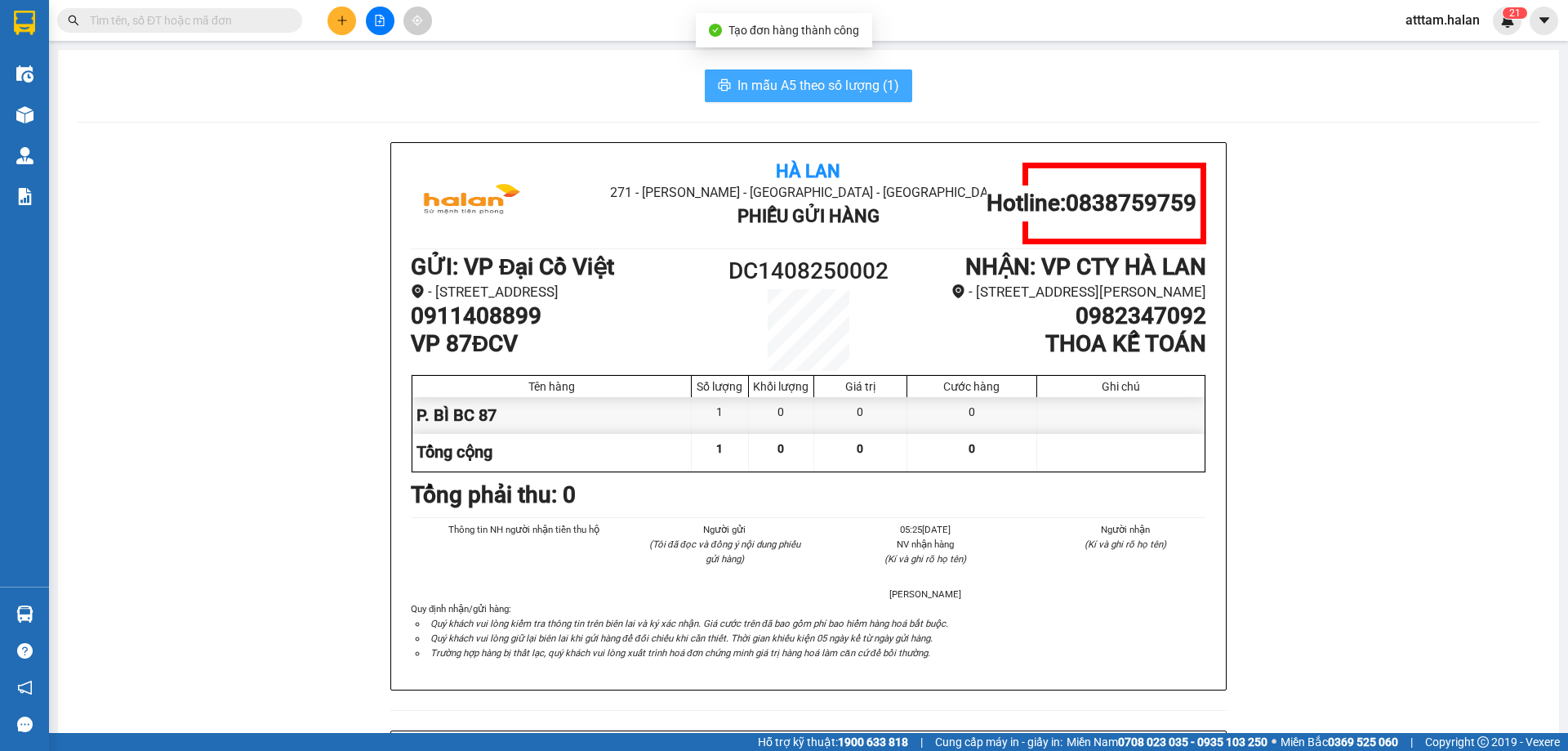
click at [839, 87] on span "In mẫu A5 theo số lượng (1)" at bounding box center [818, 85] width 162 height 20
click at [839, 86] on span "In mẫu A5 theo số lượng (1)" at bounding box center [818, 85] width 162 height 20
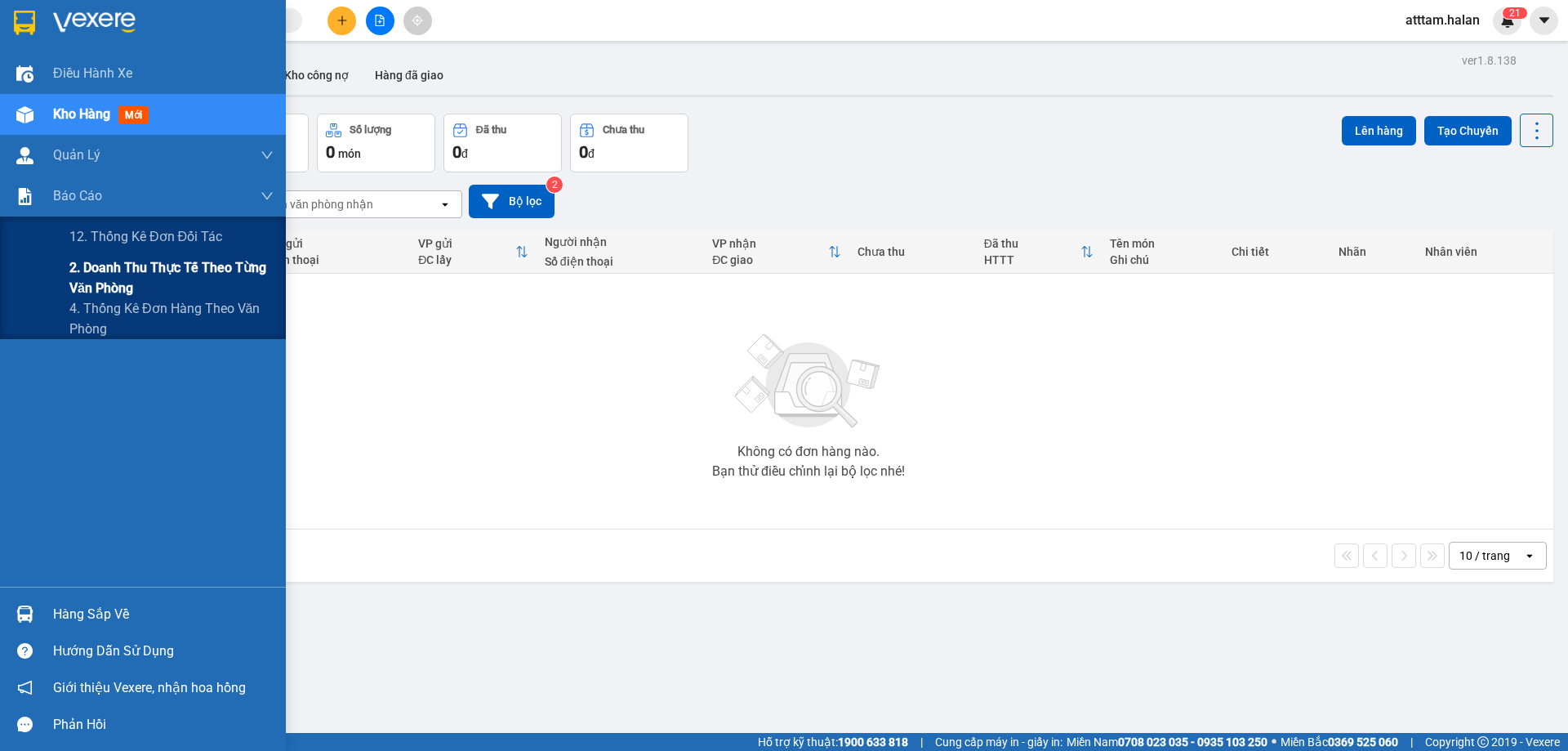
click at [128, 277] on span "2. Doanh thu thực tế theo từng văn phòng" at bounding box center [172, 277] width 204 height 40
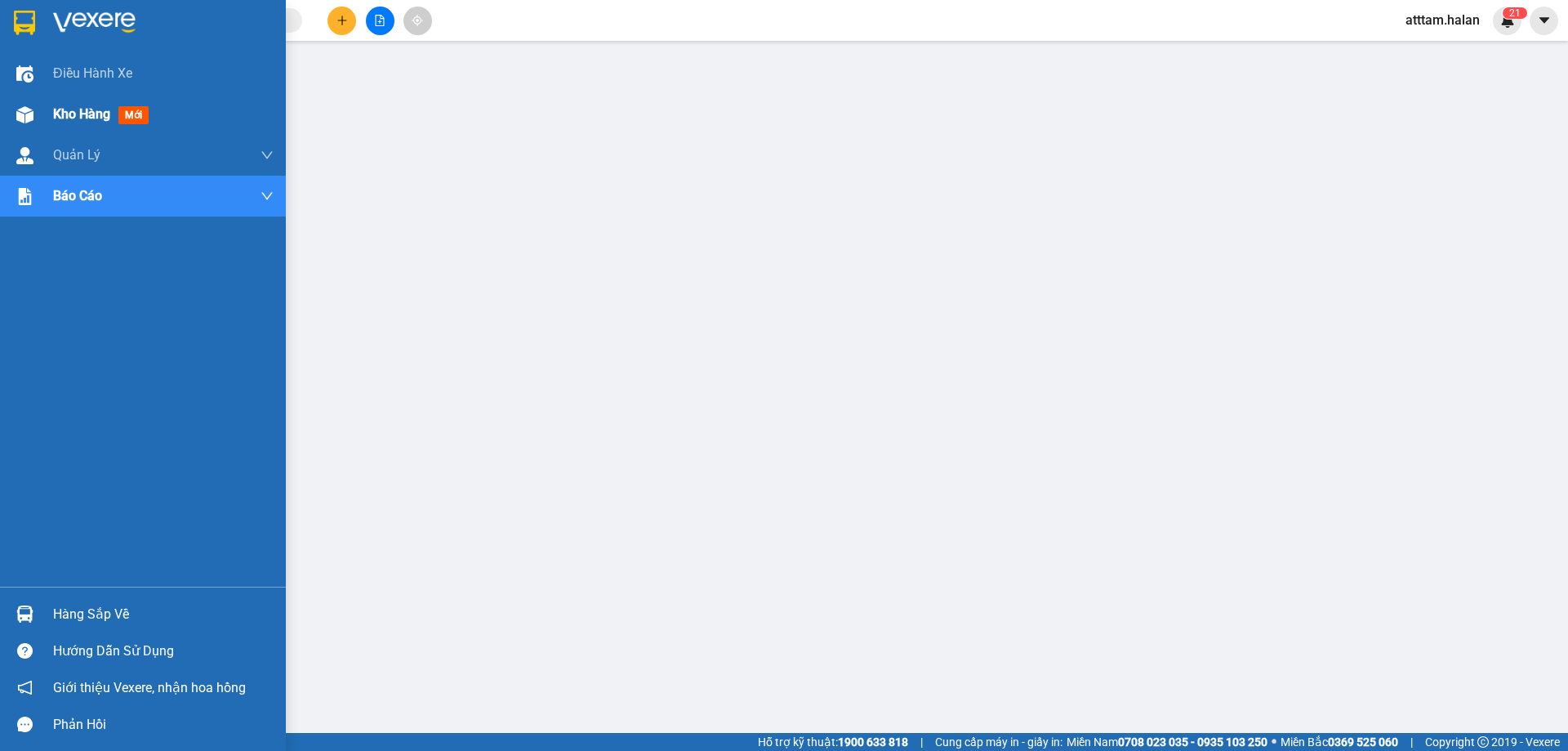
drag, startPoint x: 77, startPoint y: 111, endPoint x: 179, endPoint y: 123, distance: 102.7
click at [77, 112] on span "Kho hàng" at bounding box center [81, 114] width 57 height 16
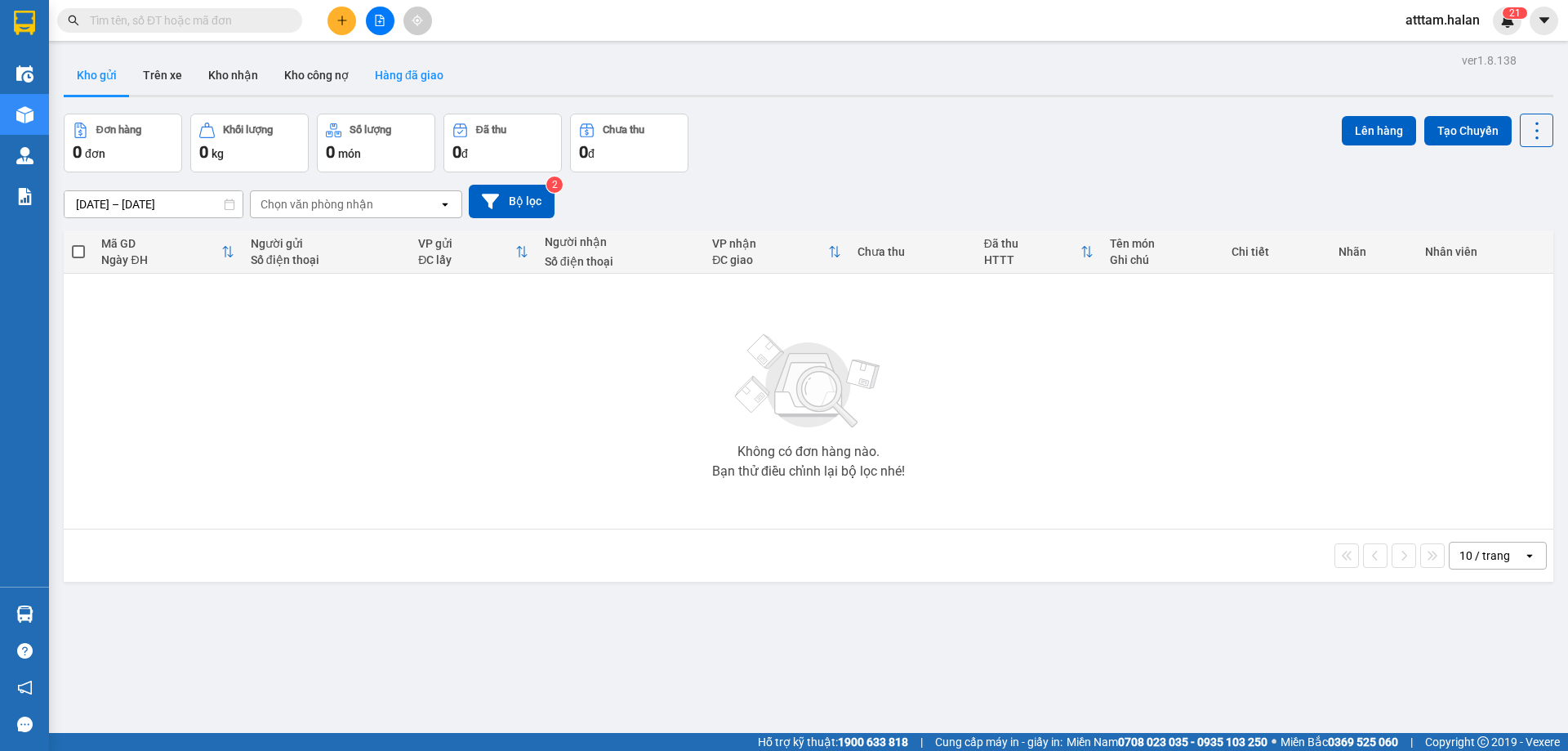
click at [394, 77] on button "Hàng đã giao" at bounding box center [409, 75] width 95 height 40
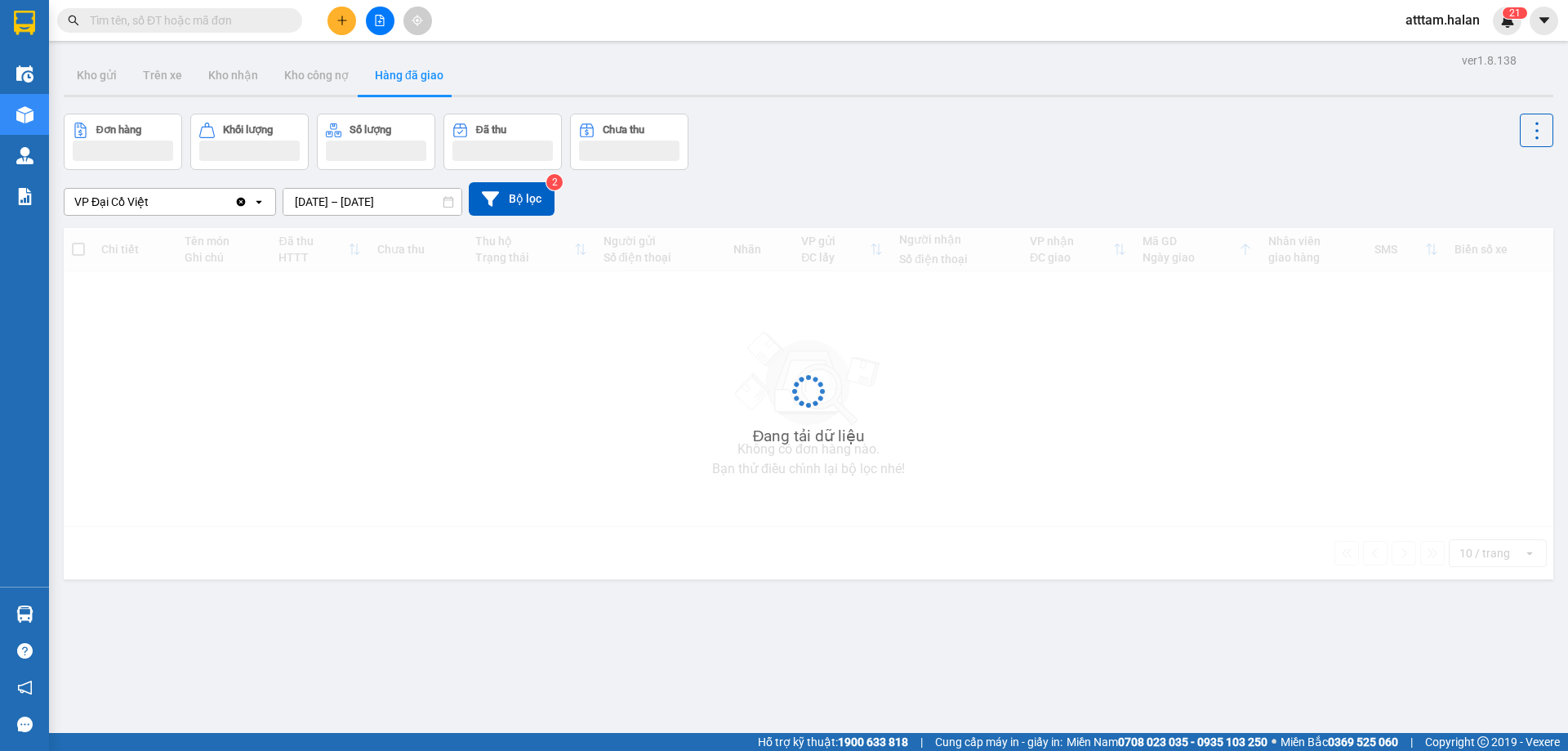
click at [330, 204] on input "[DATE] – [DATE]" at bounding box center [372, 202] width 178 height 26
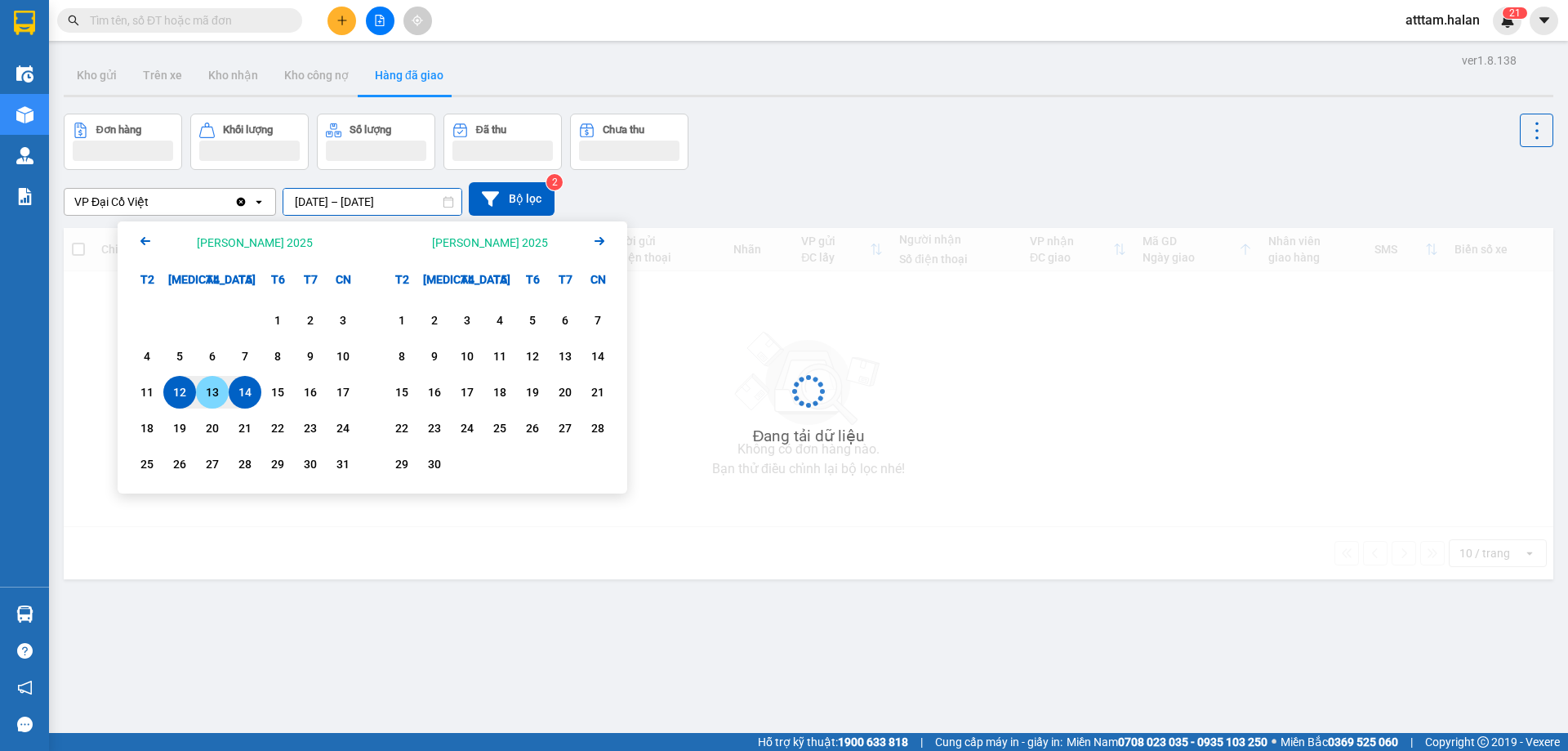
click at [216, 392] on div "13" at bounding box center [212, 392] width 23 height 19
type input "[DATE] – [DATE]"
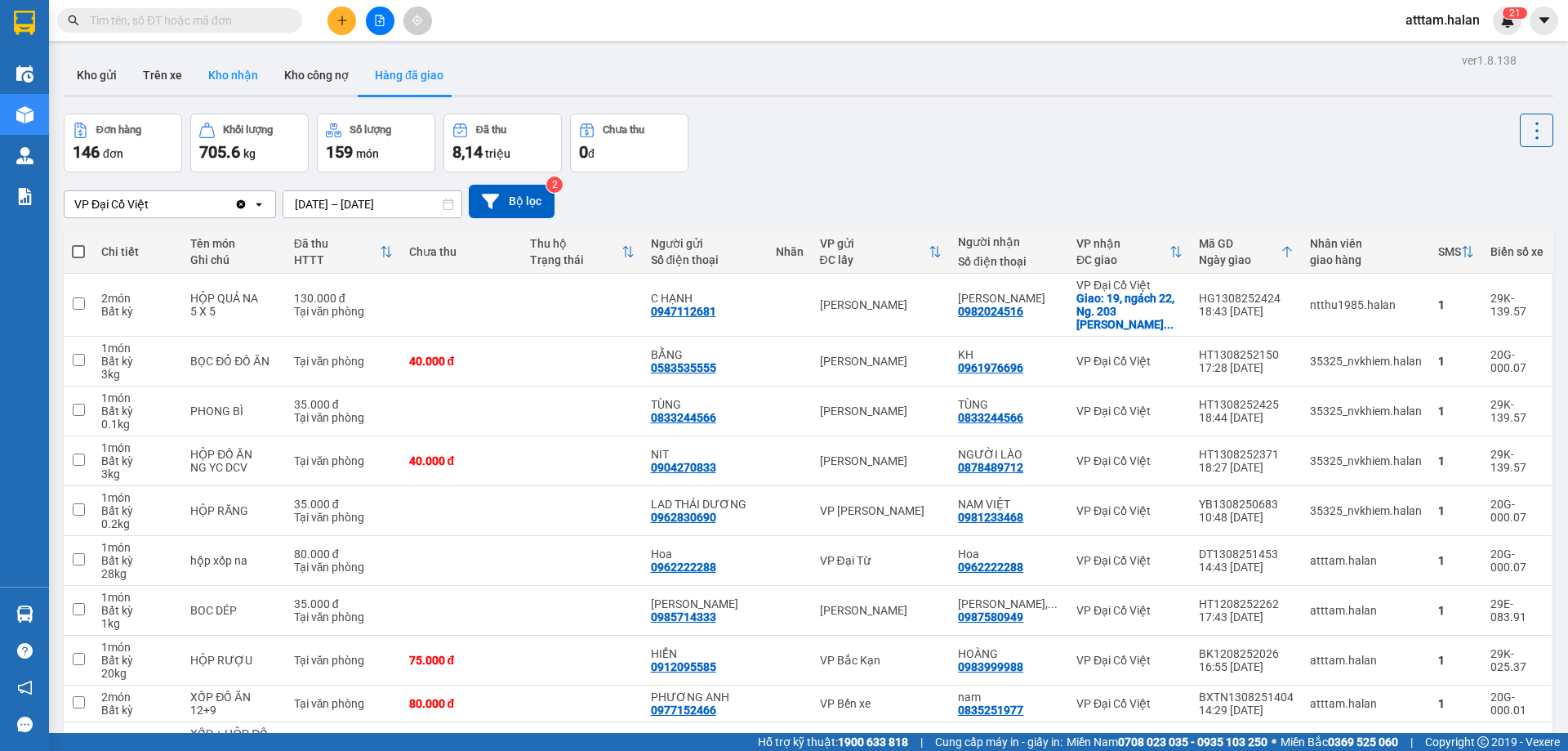
click at [236, 77] on button "Kho nhận" at bounding box center [233, 75] width 76 height 40
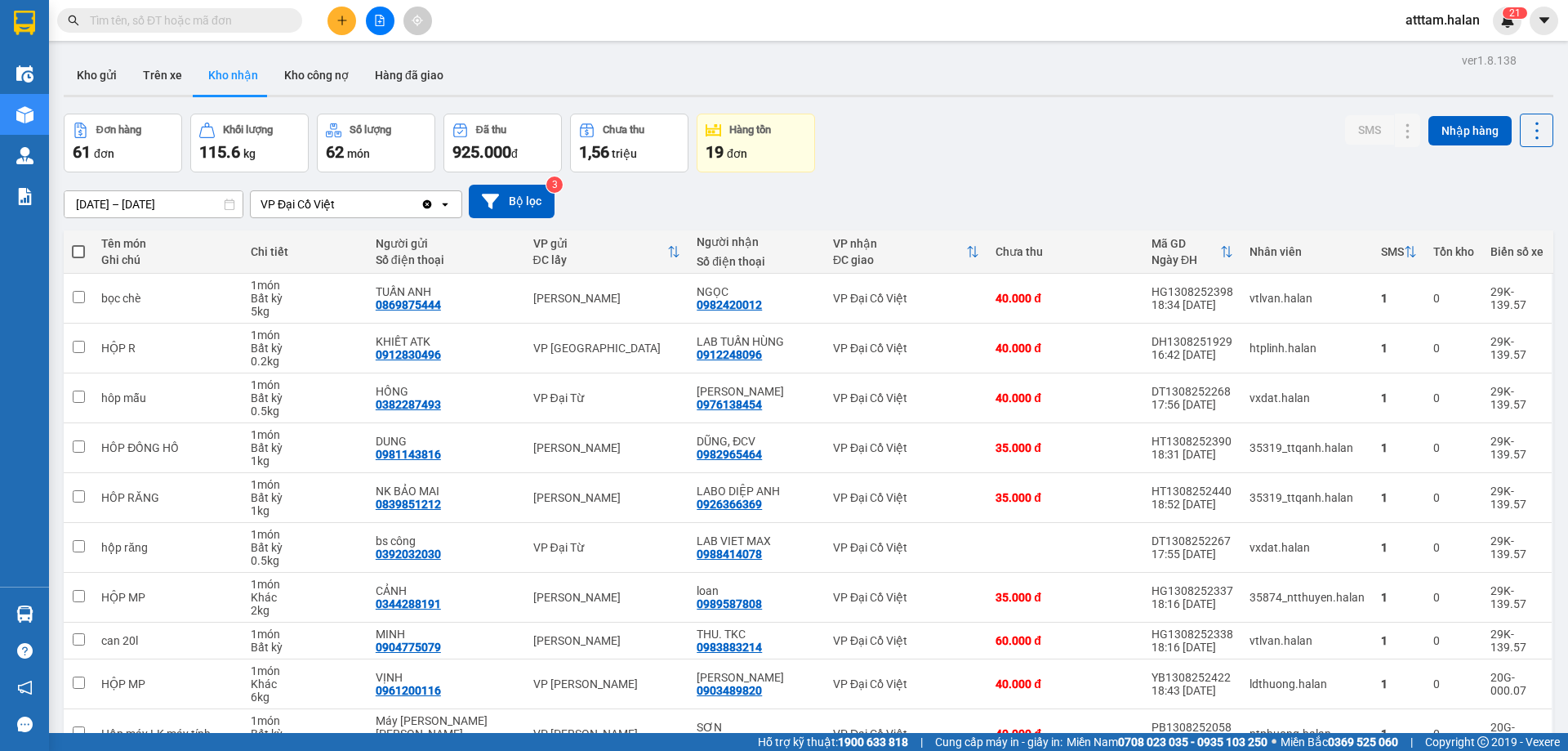
click at [97, 199] on input "[DATE] – [DATE]" at bounding box center [153, 204] width 178 height 26
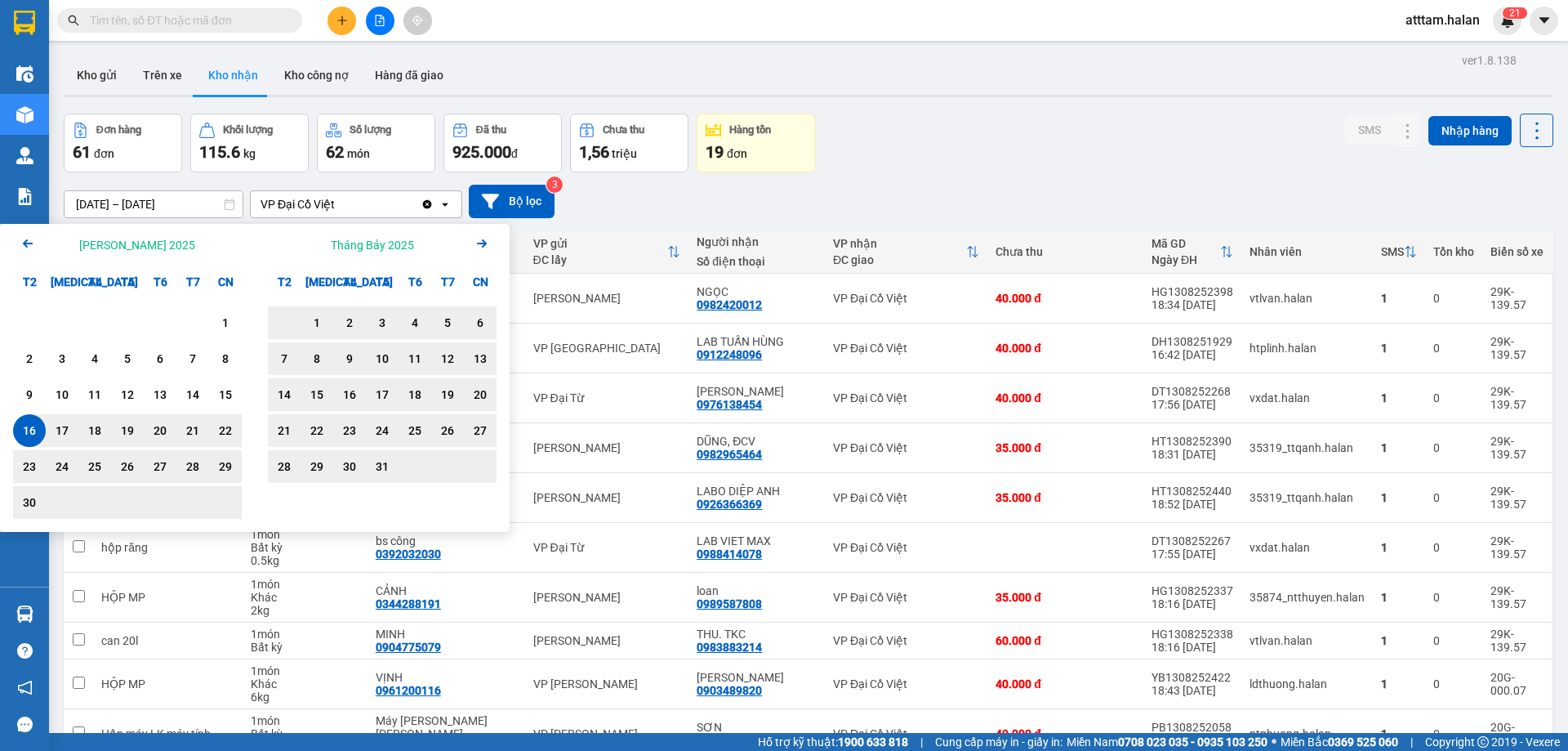
click at [487, 242] on icon "Arrow Right" at bounding box center [482, 244] width 19 height 19
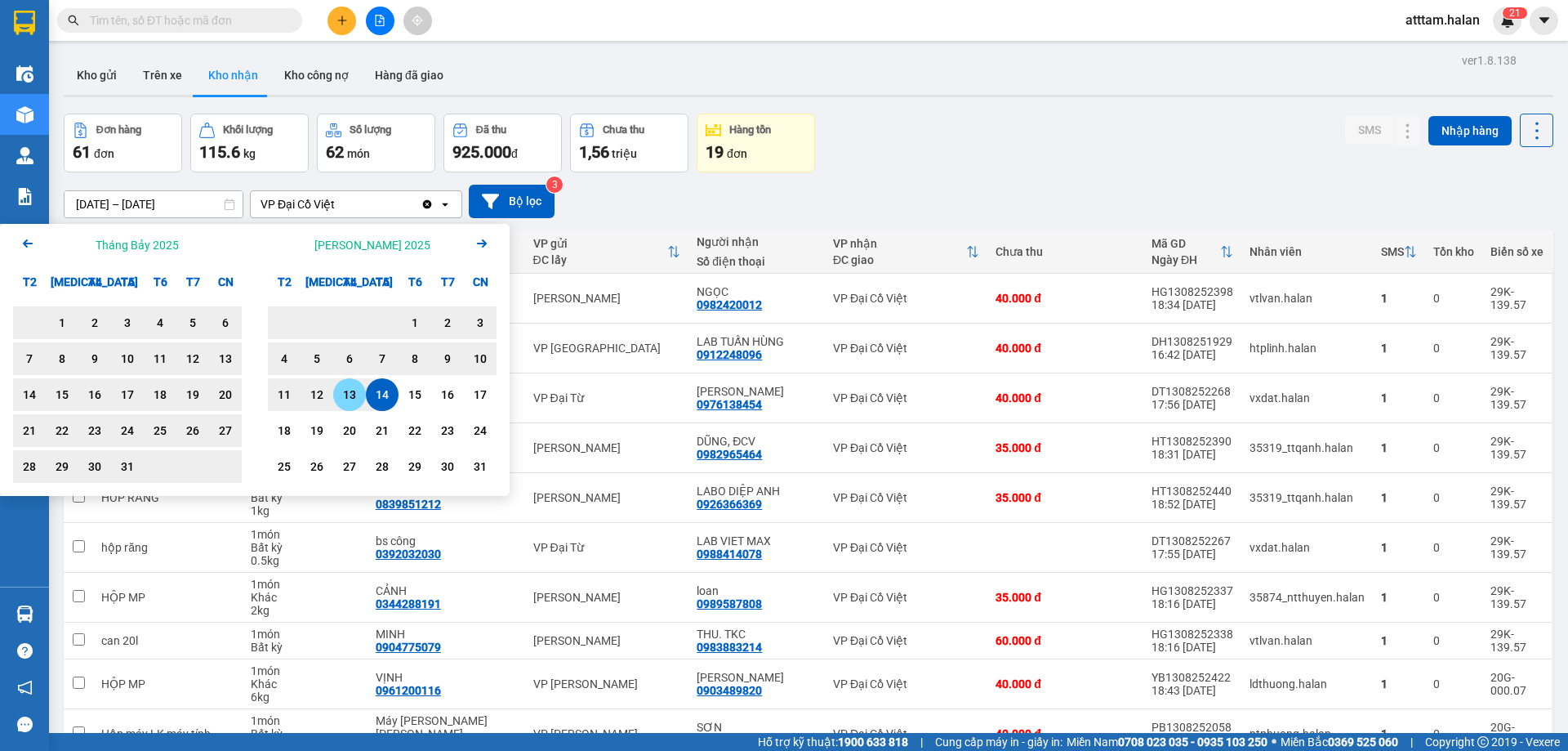
click at [348, 394] on div "13" at bounding box center [349, 394] width 23 height 19
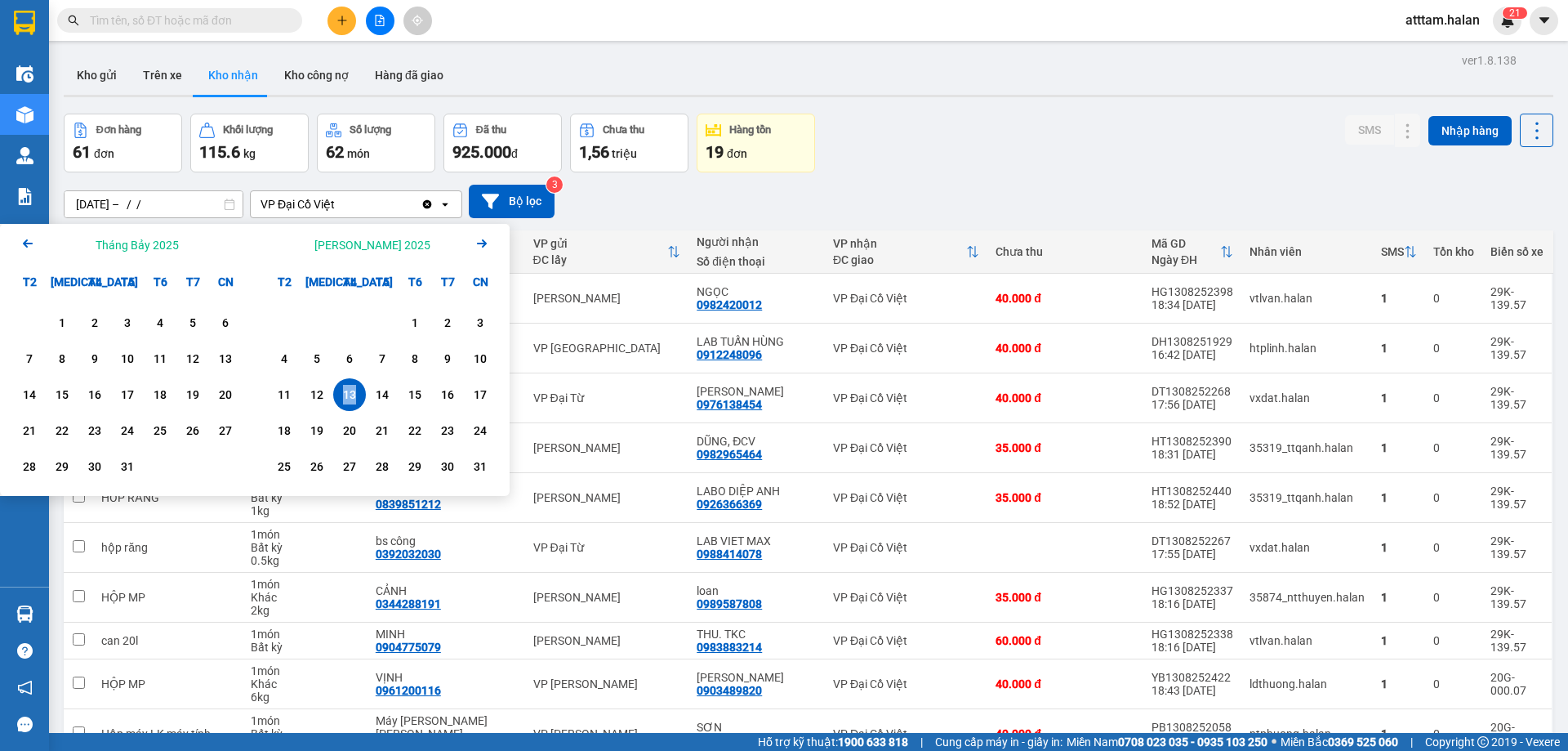
click at [348, 394] on div "13" at bounding box center [349, 394] width 23 height 19
type input "[DATE] – [DATE]"
